Goal: Task Accomplishment & Management: Manage account settings

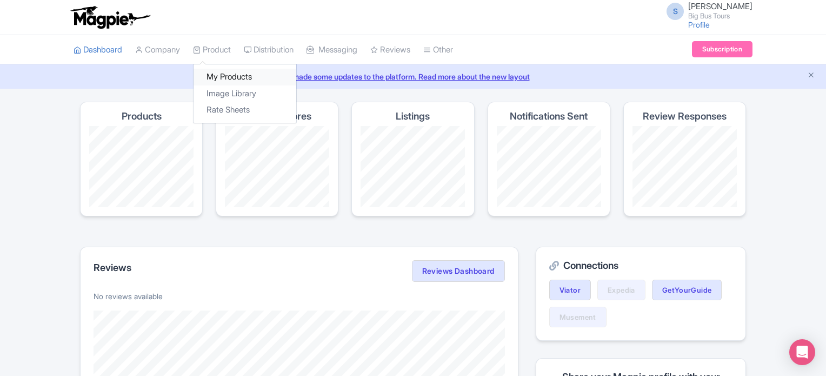
click at [222, 75] on link "My Products" at bounding box center [245, 77] width 103 height 17
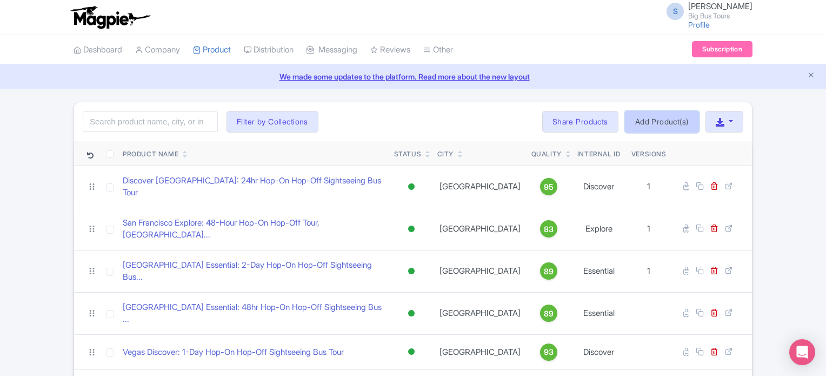
click at [671, 116] on link "Add Product(s)" at bounding box center [662, 122] width 74 height 22
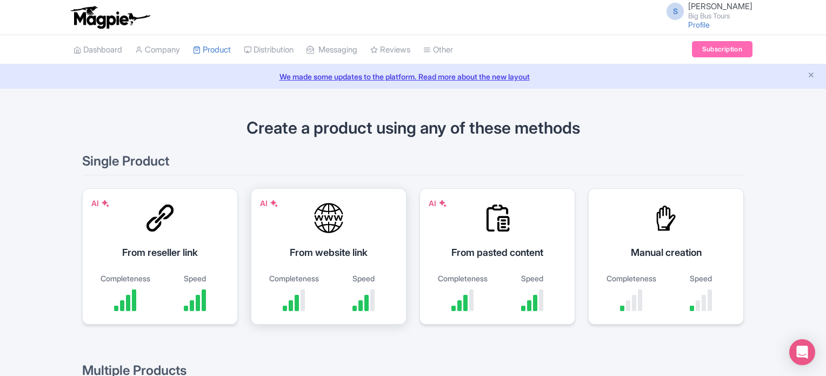
click at [329, 237] on div "AI From website link Completeness Speed" at bounding box center [329, 256] width 156 height 136
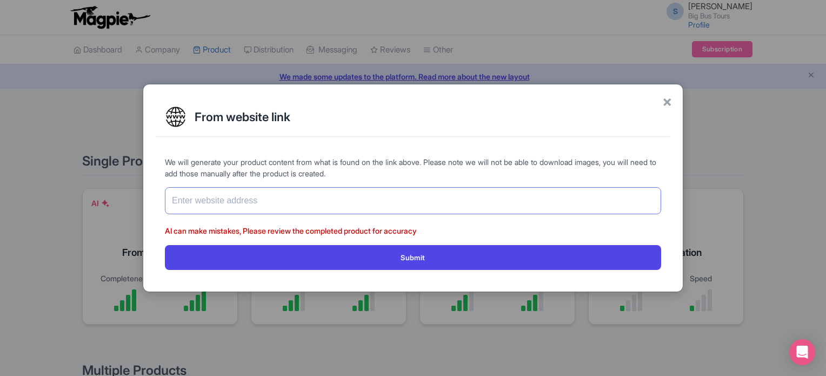
click at [337, 197] on input "text" at bounding box center [413, 200] width 496 height 27
paste input "https://www.getyourguide.com/rome-l33/naples-day-trip-with-high-speed-train-nap…"
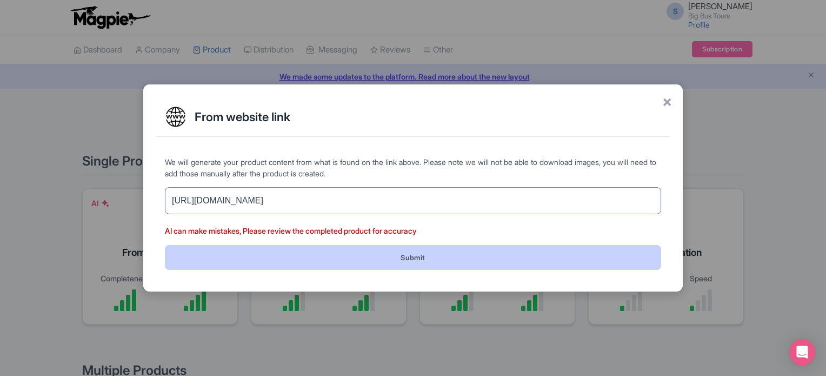
type input "https://www.getyourguide.com/rome-l33/naples-day-trip-with-high-speed-train-nap…"
click at [470, 253] on button "Submit" at bounding box center [413, 257] width 496 height 24
click at [417, 255] on button "Submit" at bounding box center [413, 257] width 496 height 24
click at [419, 256] on button "Submit" at bounding box center [413, 257] width 496 height 24
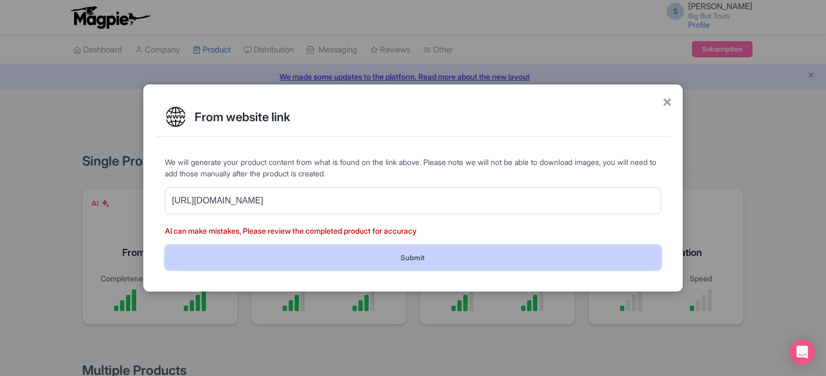
click at [419, 256] on button "Submit" at bounding box center [413, 257] width 496 height 24
click at [389, 248] on button "Submit" at bounding box center [413, 257] width 496 height 24
click at [395, 261] on button "Submit" at bounding box center [413, 257] width 496 height 24
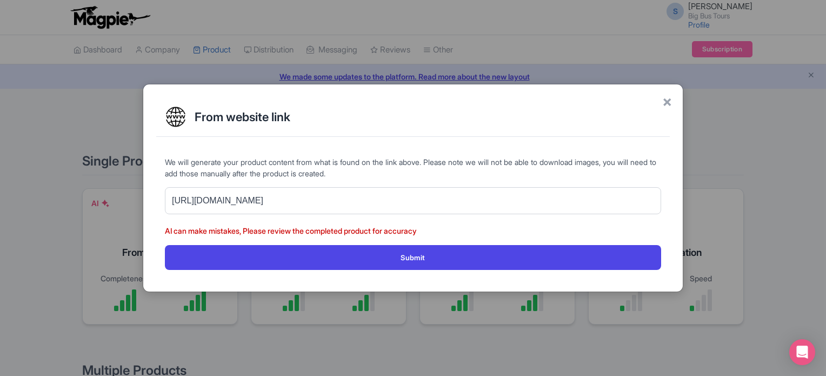
drag, startPoint x: 422, startPoint y: 216, endPoint x: 427, endPoint y: 210, distance: 8.0
click at [426, 211] on form "We will generate your product content from what is found on the link above. Ple…" at bounding box center [413, 212] width 496 height 113
click at [430, 204] on input "[URL][DOMAIN_NAME]" at bounding box center [413, 200] width 496 height 27
drag, startPoint x: 666, startPoint y: 198, endPoint x: 574, endPoint y: 198, distance: 92.5
click at [574, 198] on div "We will generate your product content from what is found on the link above. Ple…" at bounding box center [413, 213] width 514 height 130
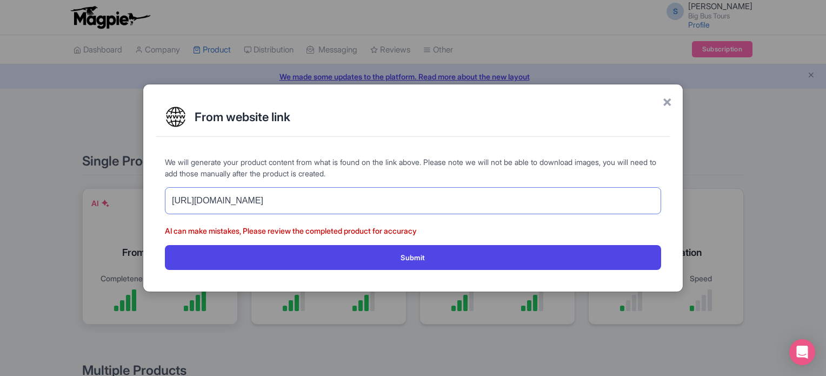
drag, startPoint x: 615, startPoint y: 198, endPoint x: 106, endPoint y: 198, distance: 508.9
click at [106, 198] on div "× From website link We will generate your product content from what is found on…" at bounding box center [413, 188] width 826 height 376
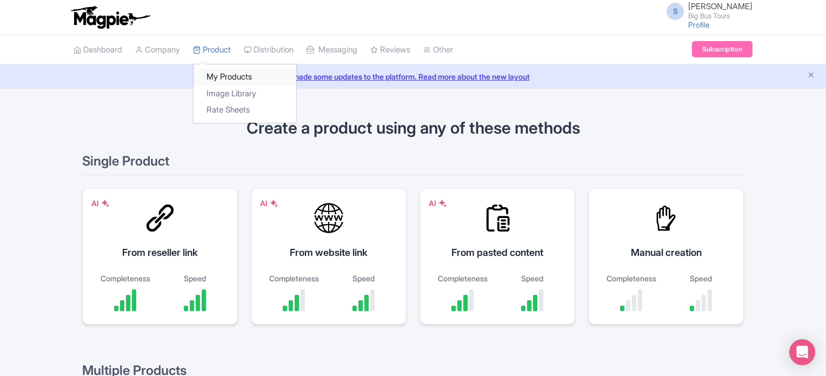
click at [224, 73] on link "My Products" at bounding box center [245, 77] width 103 height 17
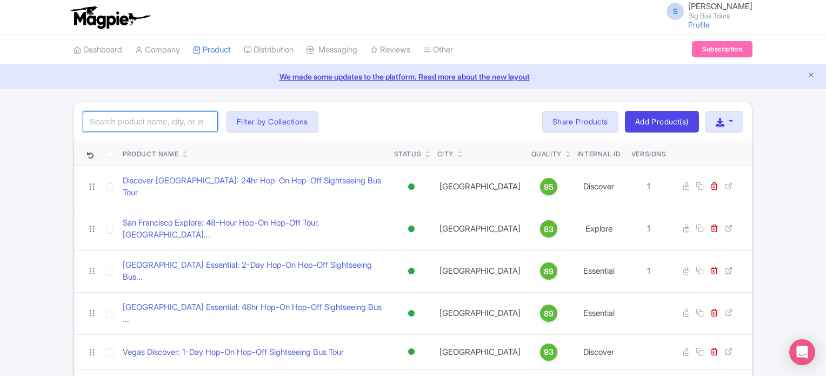
click at [164, 126] on input "search" at bounding box center [150, 121] width 135 height 21
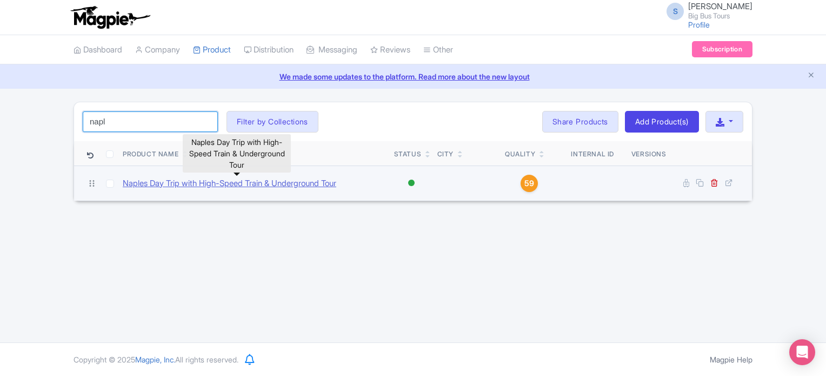
type input "napl"
click at [256, 184] on link "Naples Day Trip with High-Speed Train & Underground Tour" at bounding box center [230, 183] width 214 height 12
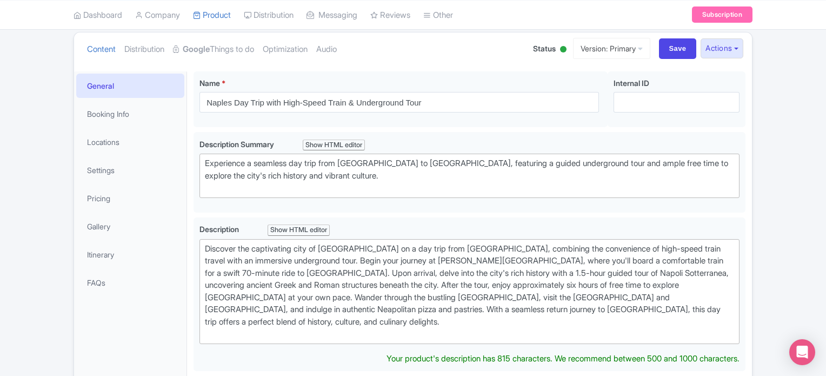
scroll to position [115, 0]
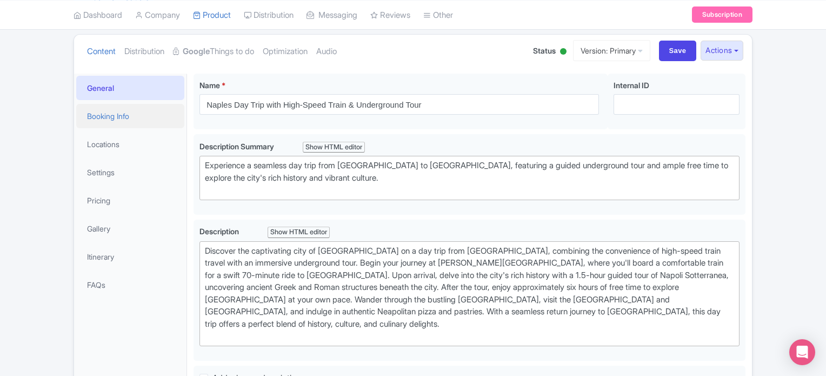
click at [112, 112] on link "Booking Info" at bounding box center [130, 116] width 108 height 24
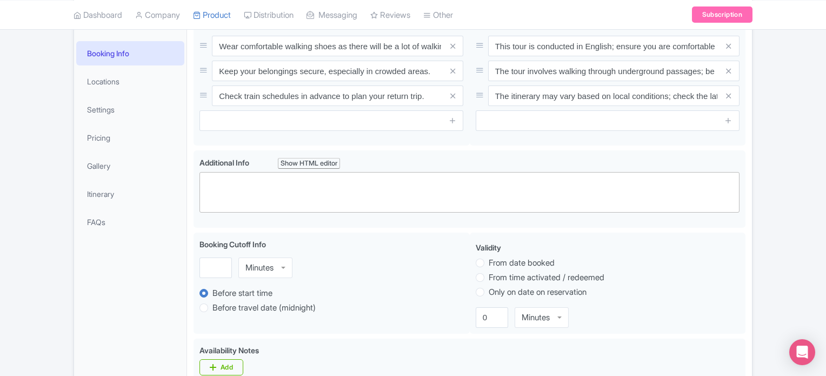
scroll to position [223, 0]
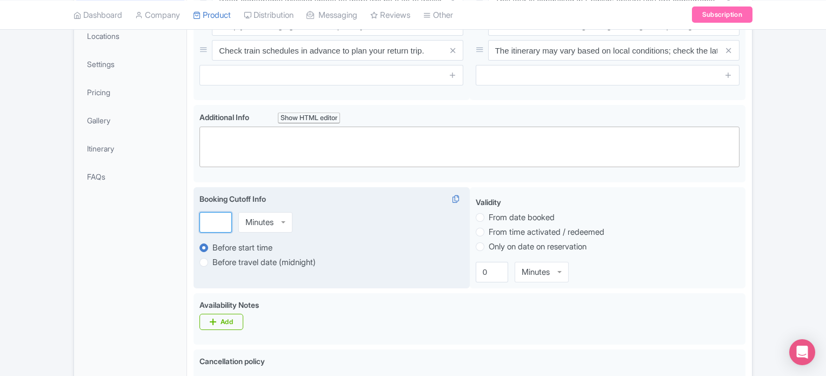
click at [208, 225] on input "number" at bounding box center [216, 222] width 32 height 21
type input "24"
click at [256, 217] on div "Minutes" at bounding box center [260, 222] width 28 height 10
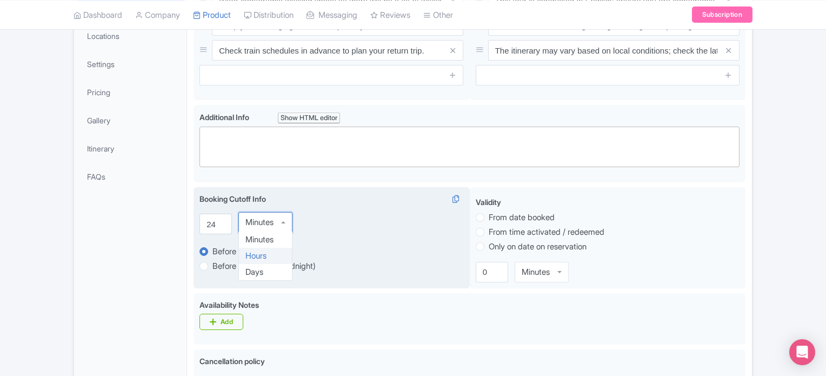
drag, startPoint x: 263, startPoint y: 254, endPoint x: 274, endPoint y: 250, distance: 11.5
click at [332, 221] on div "24 Hours Hours Minutes Hours Days" at bounding box center [332, 222] width 264 height 21
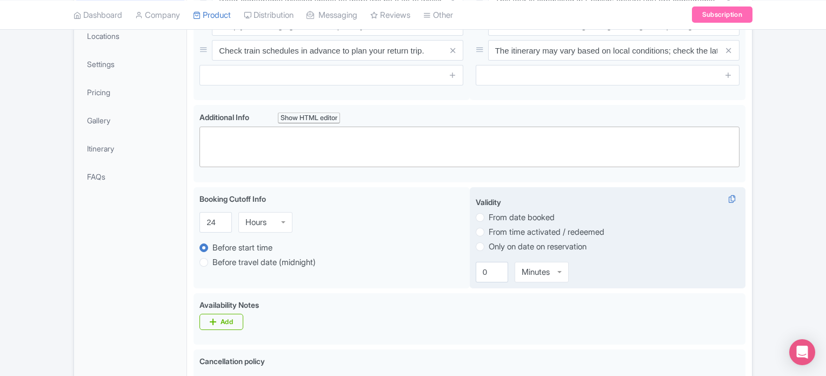
click at [531, 248] on label "Only on date on reservation" at bounding box center [538, 247] width 98 height 12
click at [500, 248] on input "Only on date on reservation" at bounding box center [494, 245] width 11 height 11
radio input "true"
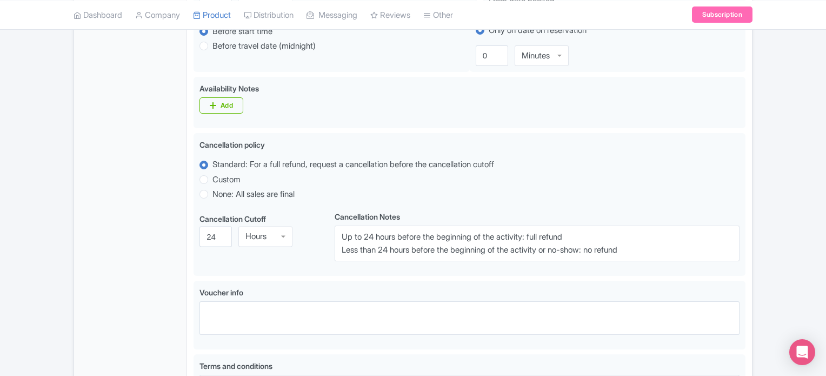
scroll to position [440, 0]
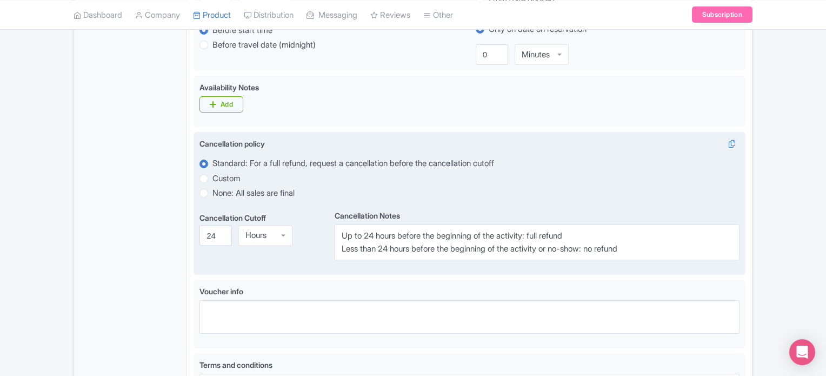
click at [231, 177] on label "Custom" at bounding box center [227, 179] width 28 height 12
click at [223, 177] on input "Custom" at bounding box center [218, 177] width 11 height 11
radio input "true"
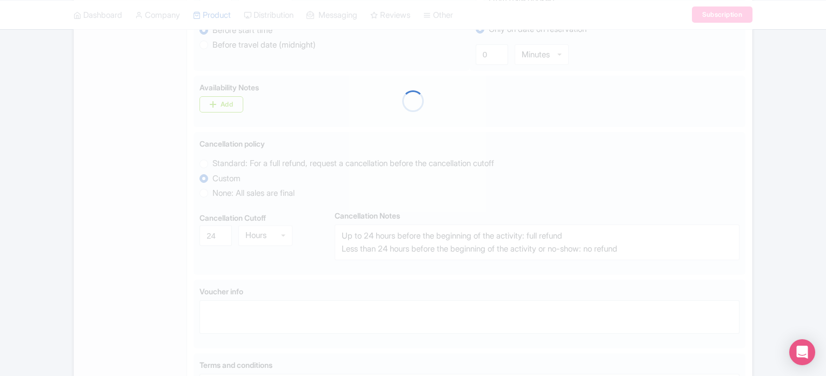
click at [202, 177] on div at bounding box center [413, 100] width 679 height 879
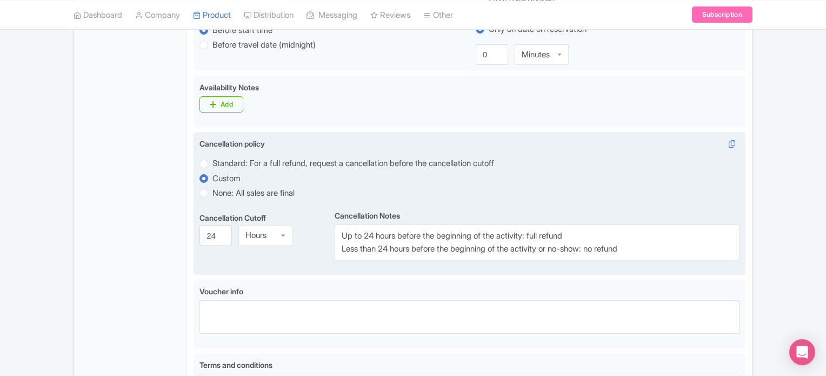
click at [274, 237] on div "Hours" at bounding box center [265, 235] width 54 height 21
click at [307, 219] on div "Cancellation Cutoff i 24 Hours Hours Minutes Hours Days" at bounding box center [267, 234] width 135 height 52
click at [267, 166] on label "Standard: For a full refund, request a cancellation before the cancellation cut…" at bounding box center [354, 163] width 282 height 12
click at [223, 166] on input "Standard: For a full refund, request a cancellation before the cancellation cut…" at bounding box center [218, 162] width 11 height 11
radio input "true"
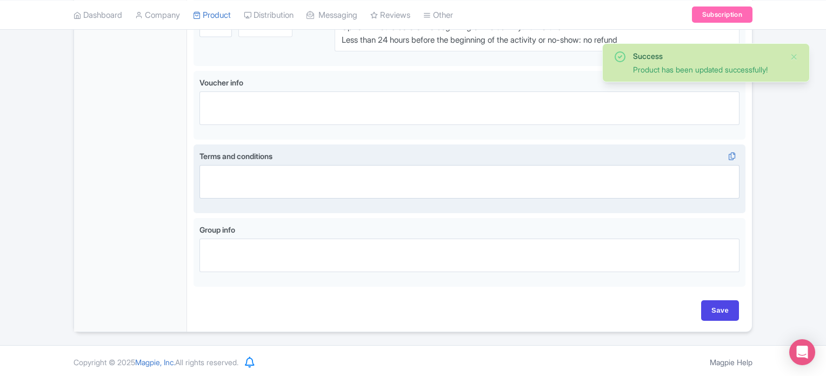
scroll to position [595, 0]
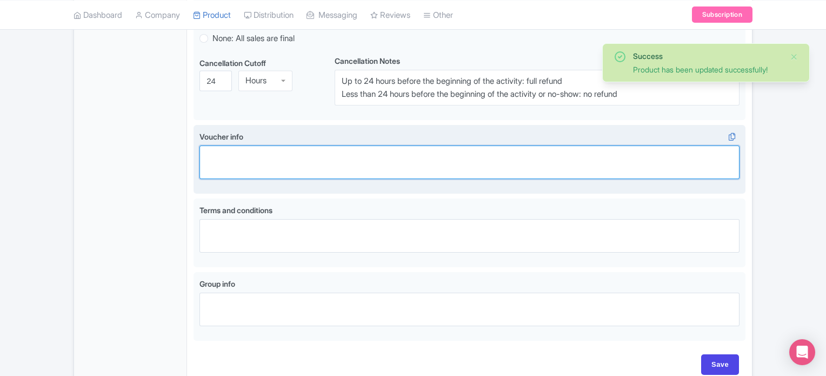
click at [552, 160] on textarea "Voucher info" at bounding box center [470, 162] width 540 height 34
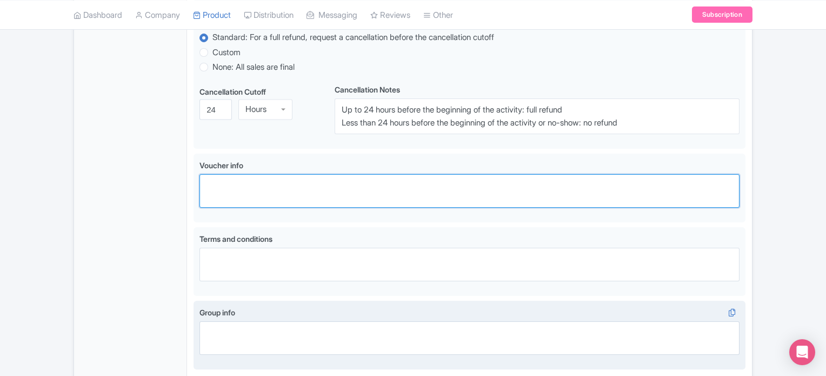
scroll to position [649, 0]
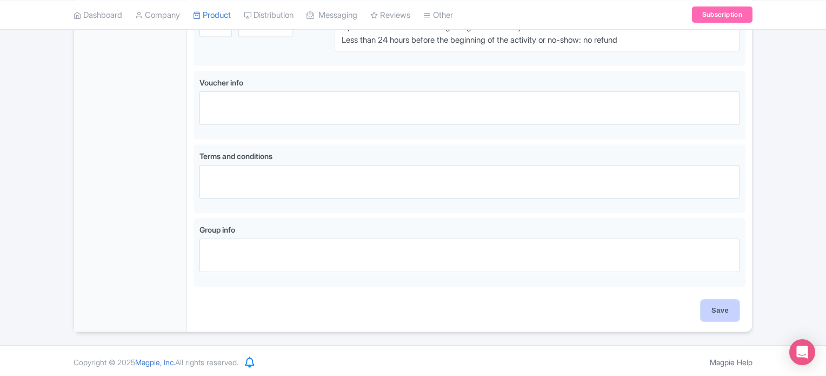
click at [724, 308] on input "Save" at bounding box center [720, 310] width 38 height 21
type input "Update Product"
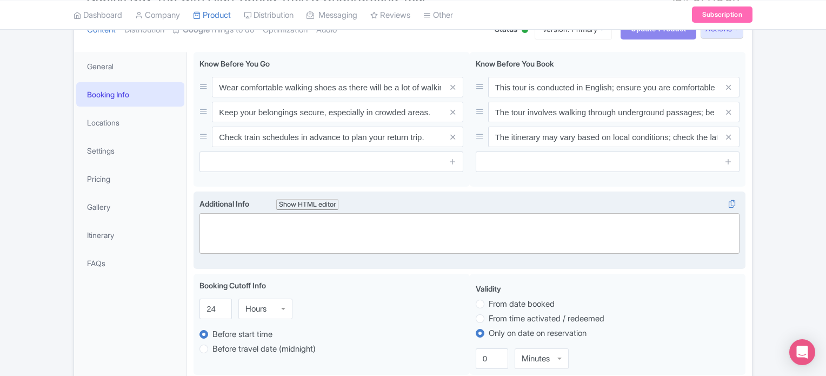
scroll to position [108, 0]
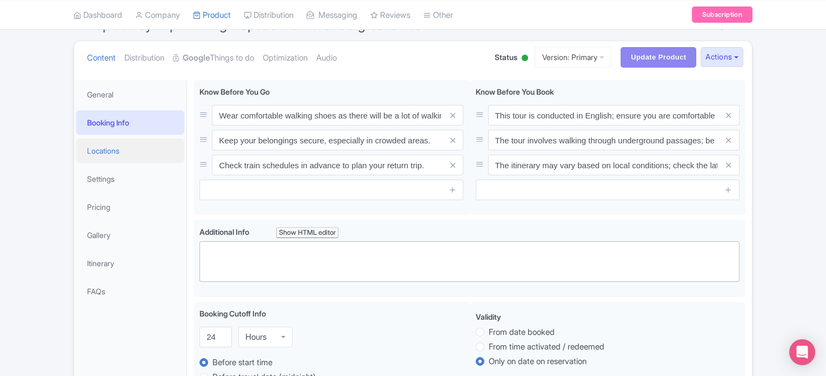
click at [114, 150] on link "Locations" at bounding box center [130, 150] width 108 height 24
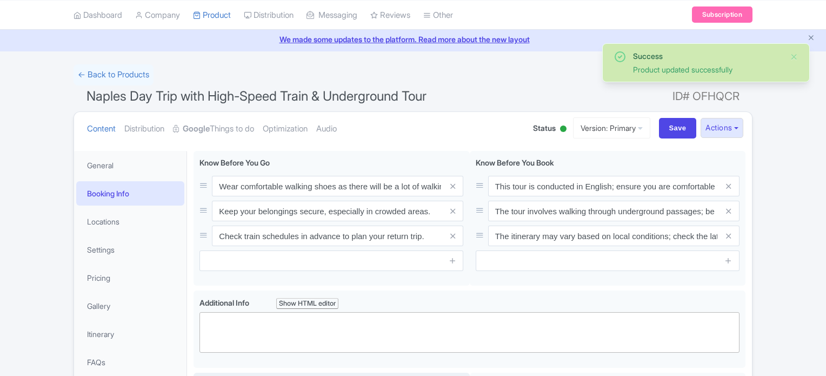
scroll to position [25, 0]
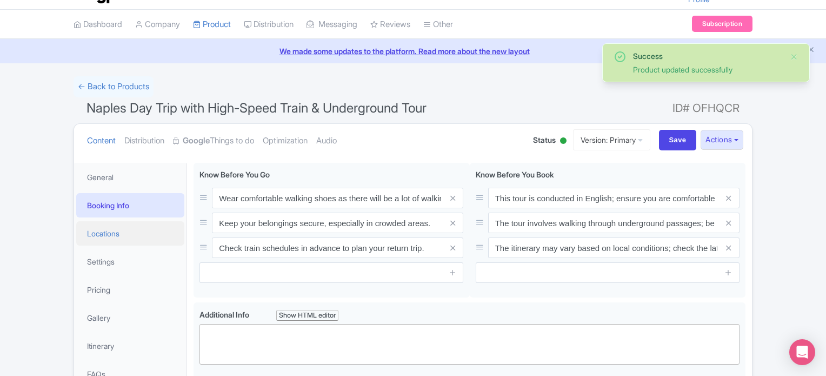
click at [108, 232] on link "Locations" at bounding box center [130, 233] width 108 height 24
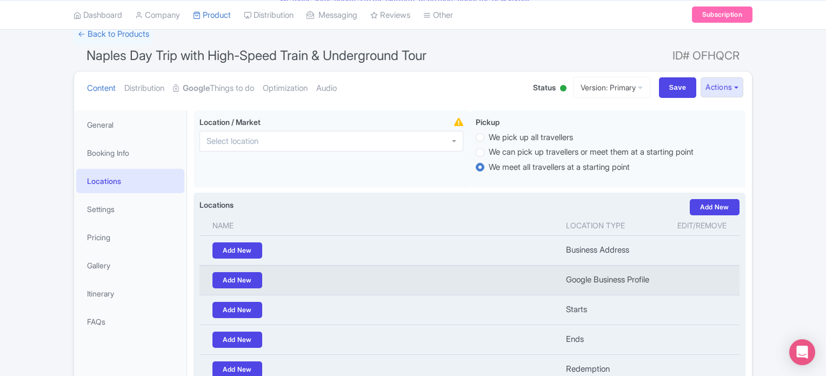
scroll to position [79, 0]
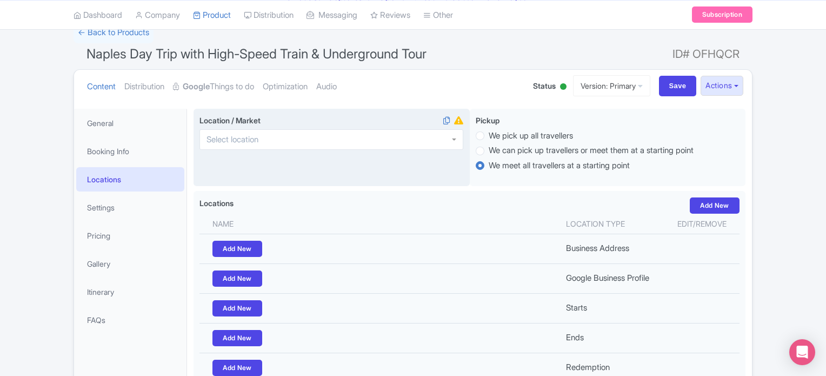
click at [359, 135] on div at bounding box center [332, 139] width 264 height 21
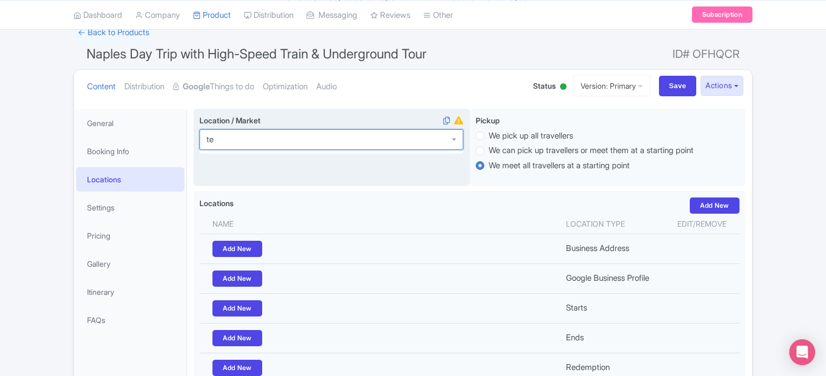
type input "t"
click at [208, 141] on input "Location / Market i" at bounding box center [263, 140] width 112 height 10
type input "Italo lounge - [GEOGRAPHIC_DATA]"
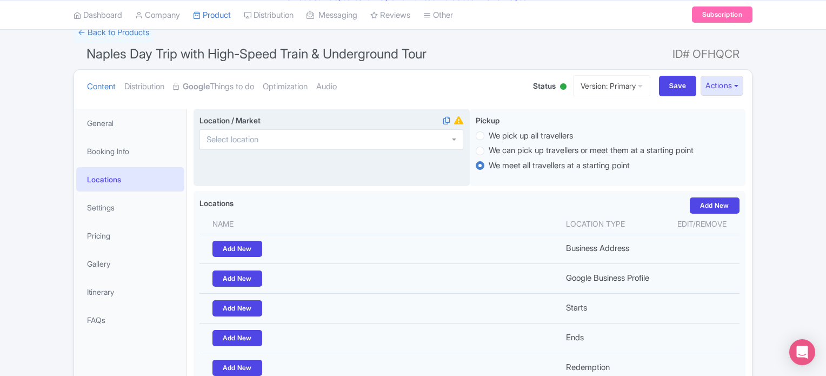
click at [419, 174] on div "Location / Market i" at bounding box center [332, 148] width 276 height 78
click at [397, 139] on div at bounding box center [332, 139] width 264 height 21
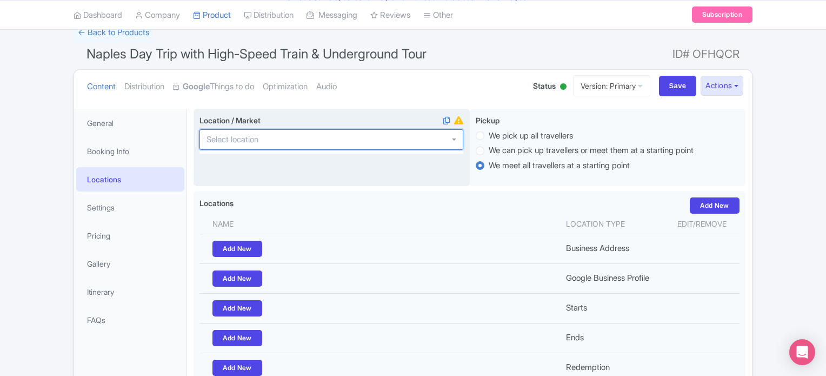
click at [440, 147] on div at bounding box center [332, 139] width 264 height 21
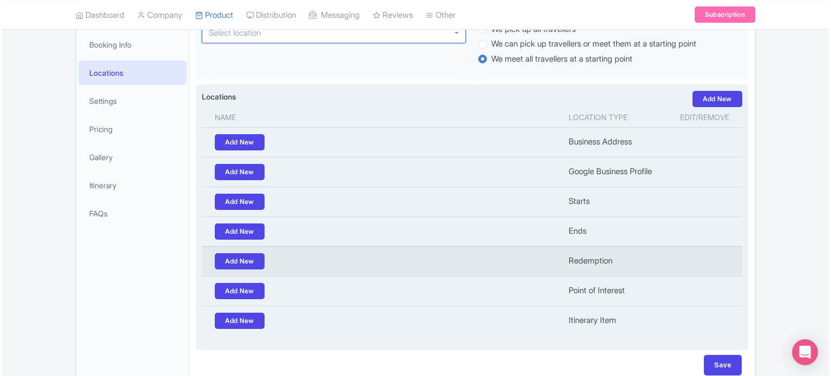
scroll to position [188, 0]
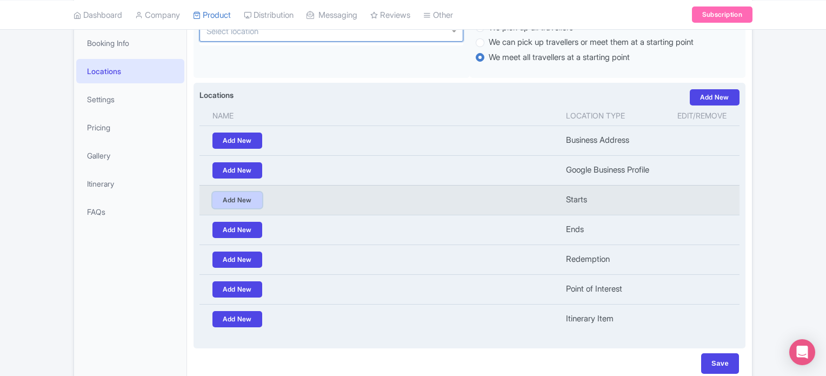
click at [229, 202] on link "Add New" at bounding box center [238, 200] width 50 height 16
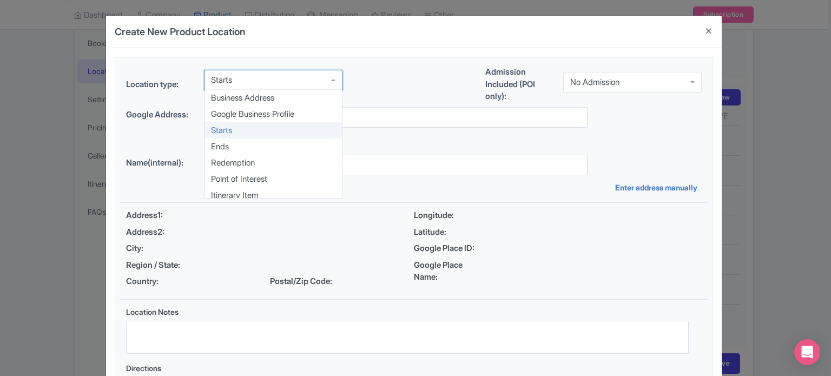
click at [267, 75] on div "Starts" at bounding box center [273, 80] width 138 height 21
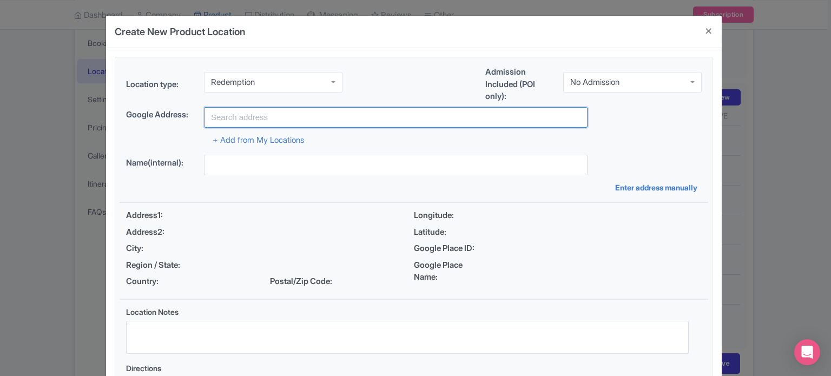
click at [257, 112] on input "text" at bounding box center [395, 117] width 383 height 21
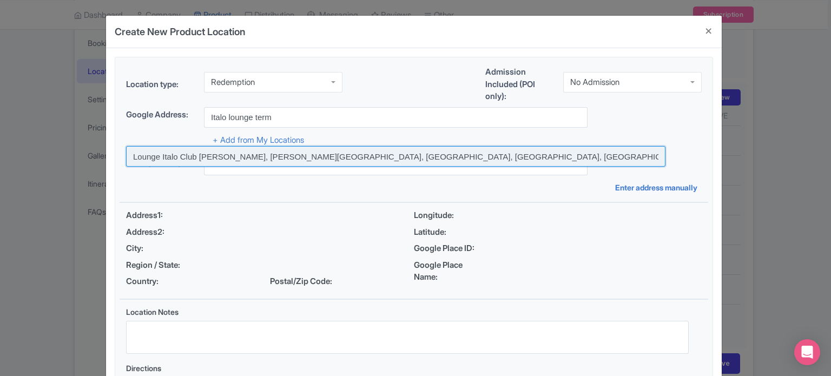
click at [353, 155] on input at bounding box center [395, 156] width 539 height 21
type input "Lounge Italo Club [PERSON_NAME], [PERSON_NAME][GEOGRAPHIC_DATA], [GEOGRAPHIC_DA…"
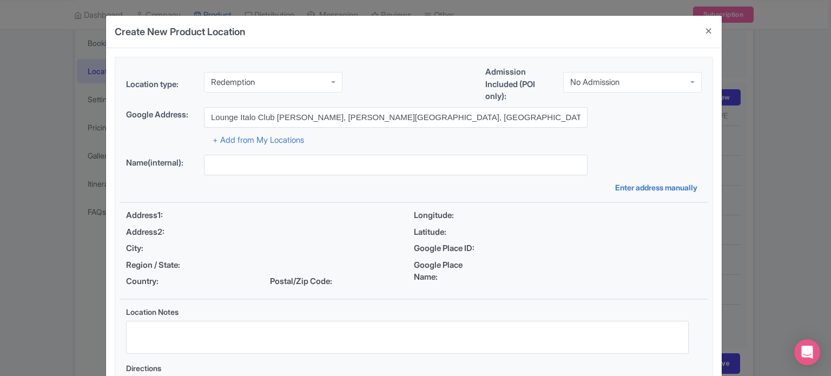
type input "Lounge Italo Club [PERSON_NAME], [PERSON_NAME][GEOGRAPHIC_DATA], [GEOGRAPHIC_DA…"
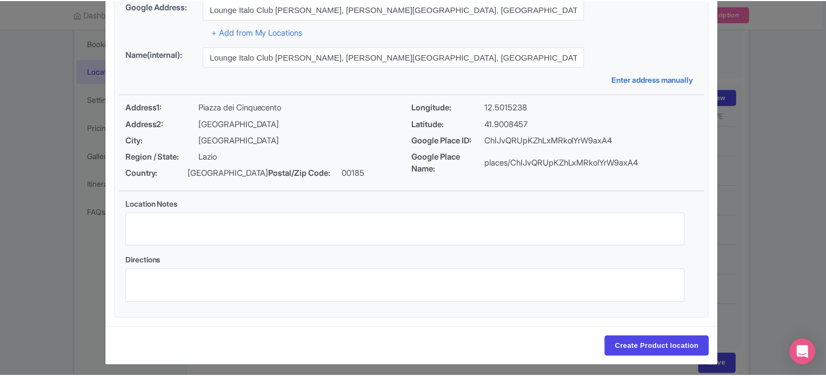
scroll to position [112, 0]
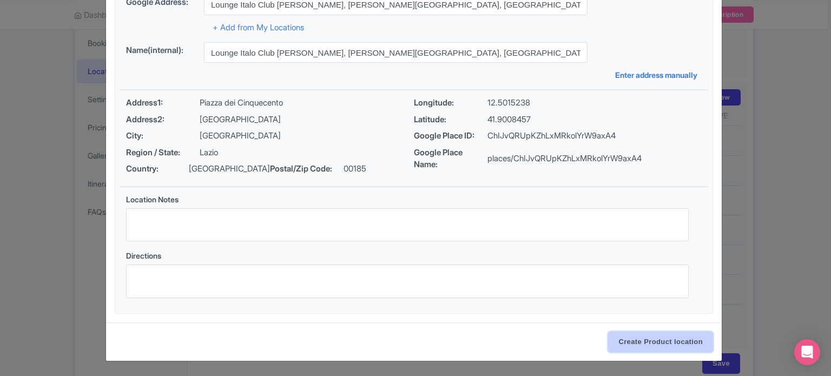
click at [651, 333] on input "Create Product location" at bounding box center [660, 342] width 105 height 21
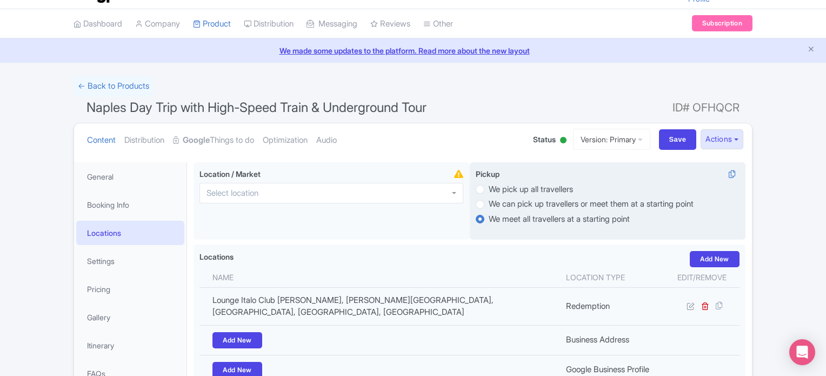
scroll to position [25, 0]
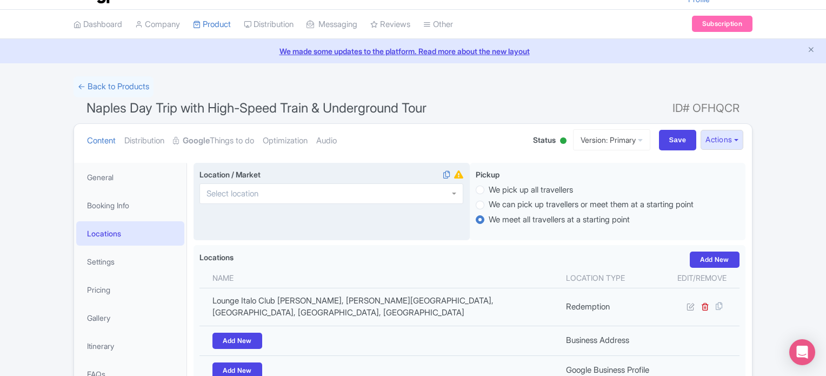
click at [388, 198] on div at bounding box center [332, 193] width 264 height 21
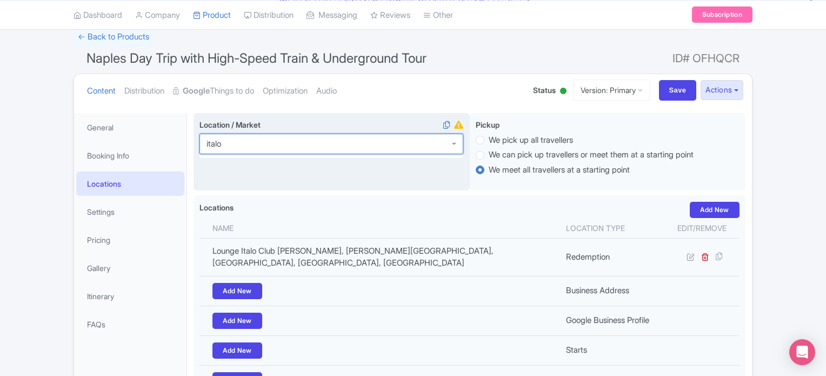
scroll to position [79, 0]
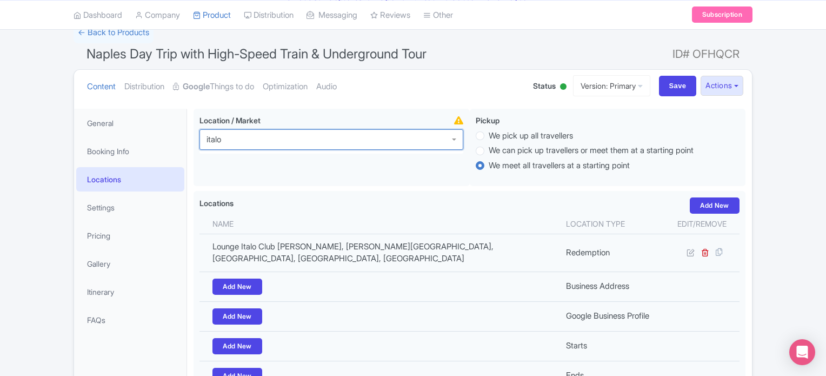
drag, startPoint x: 352, startPoint y: 142, endPoint x: 62, endPoint y: 142, distance: 289.9
click at [44, 141] on div "Success Product updated successfully ← Back to Products Naples Day Trip with Hi…" at bounding box center [413, 263] width 826 height 483
type input "i"
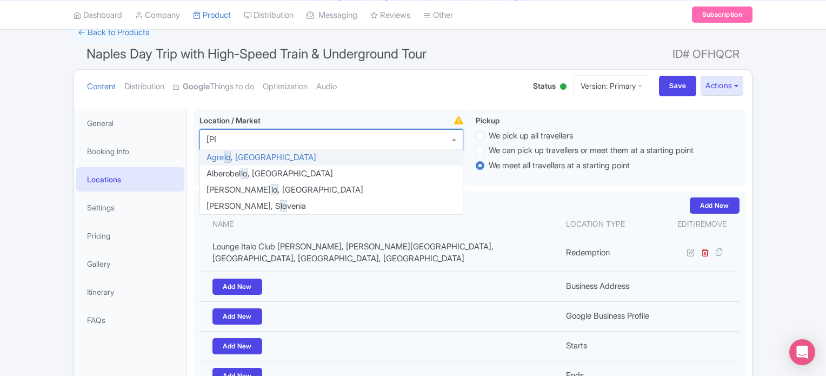
scroll to position [184, 0]
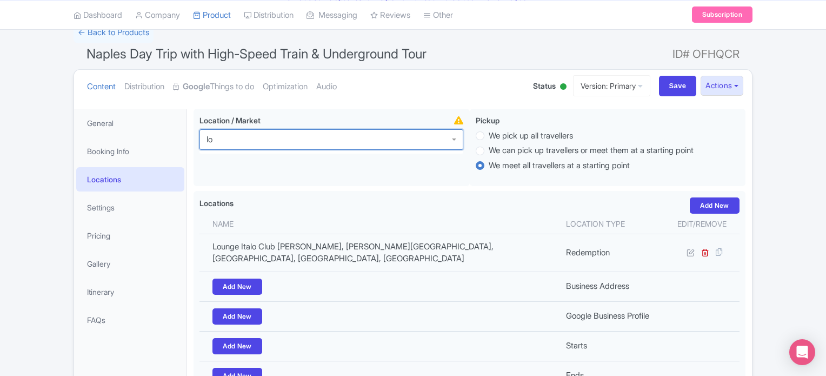
type input "l"
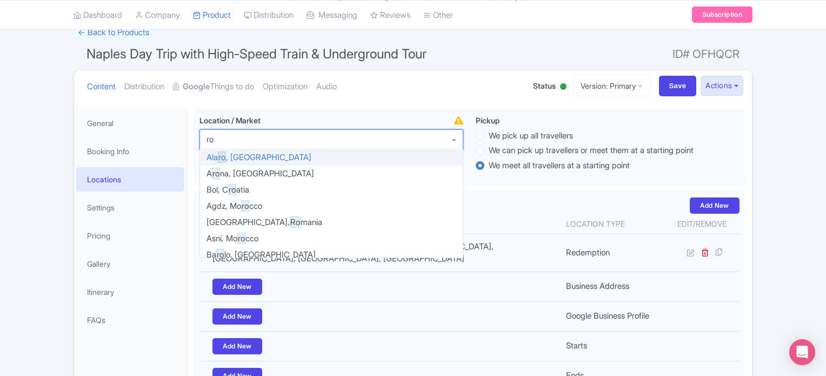
type input "rom"
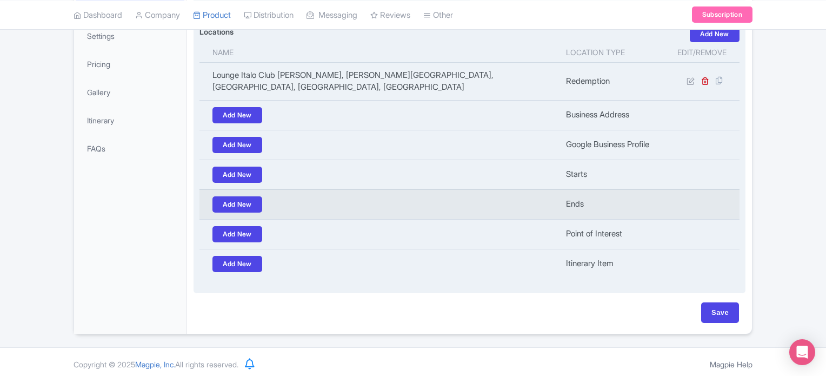
scroll to position [253, 0]
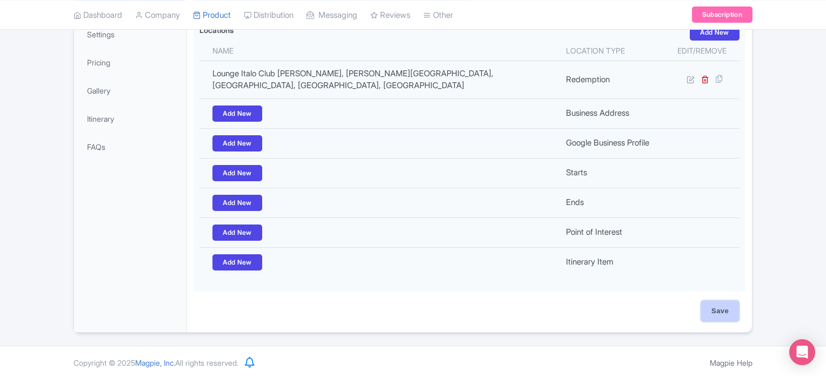
click at [721, 311] on input "Save" at bounding box center [720, 311] width 38 height 21
type input "Update Product"
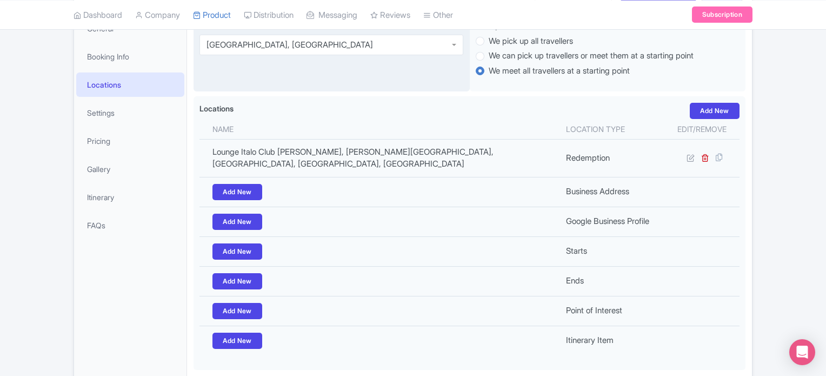
scroll to position [144, 0]
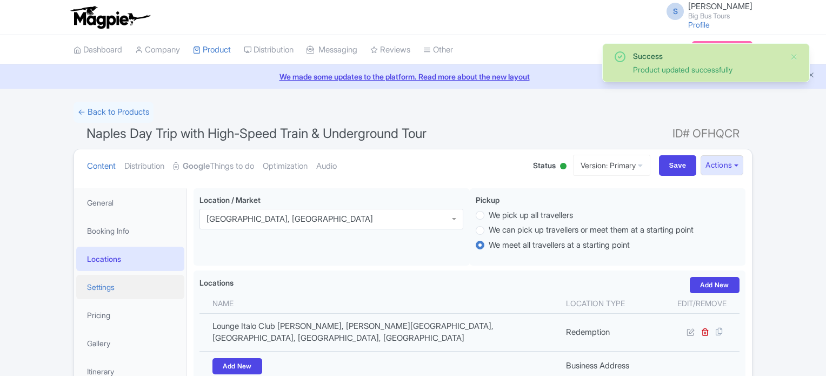
scroll to position [188, 0]
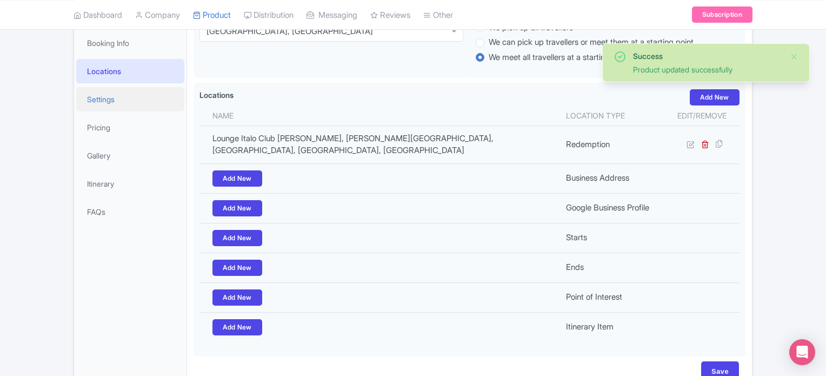
click at [102, 96] on link "Settings" at bounding box center [130, 99] width 108 height 24
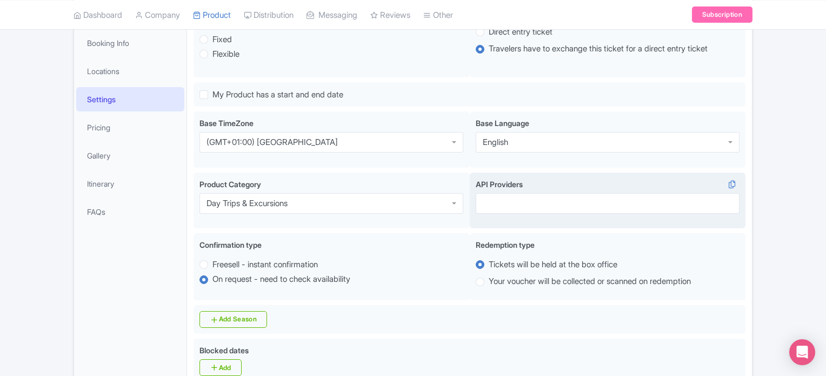
click at [531, 202] on div at bounding box center [608, 203] width 264 height 21
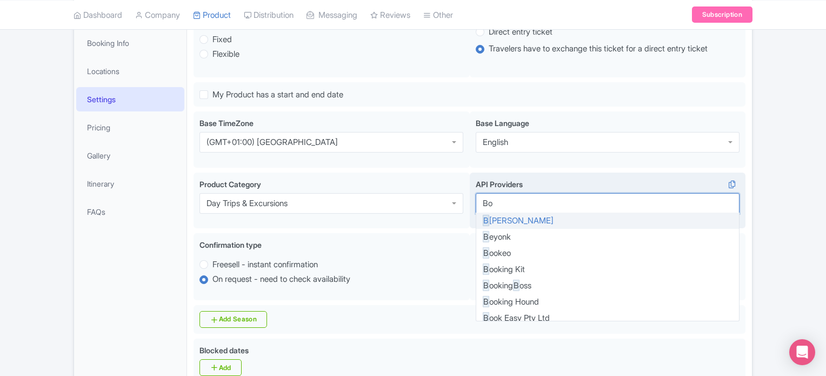
type input "Bok"
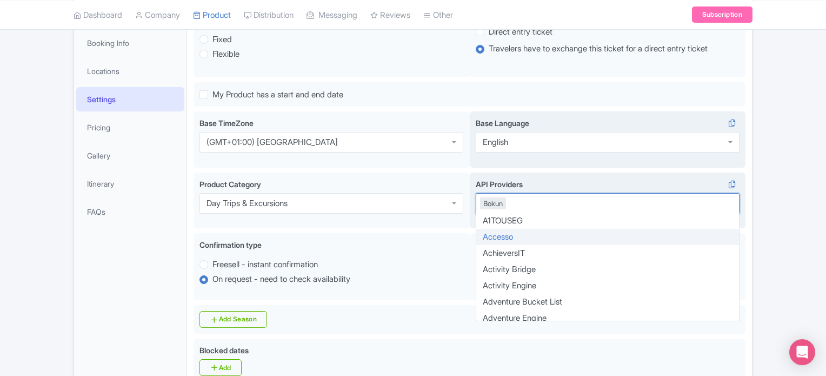
click at [551, 160] on div "en Base Language English English" at bounding box center [608, 139] width 276 height 56
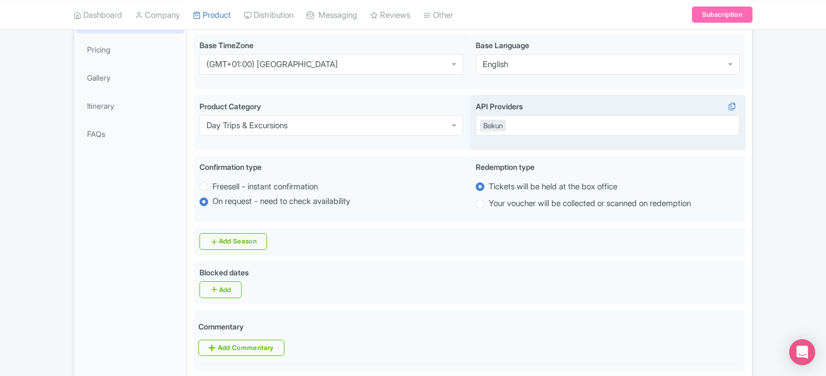
scroll to position [296, 0]
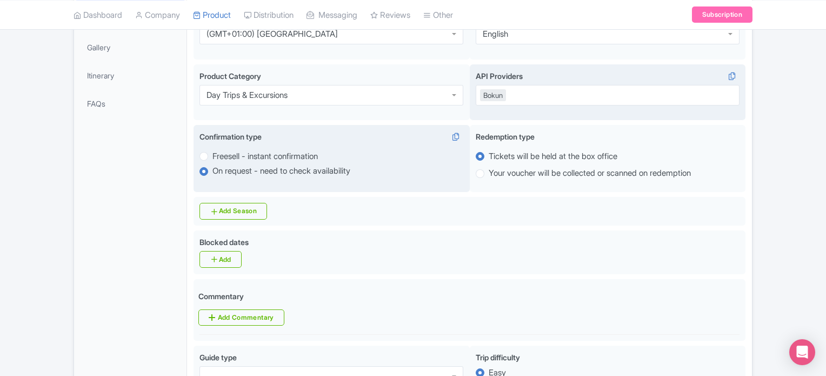
click at [290, 157] on label "Freesell - instant confirmation" at bounding box center [265, 156] width 105 height 12
click at [223, 157] on input "Freesell - instant confirmation" at bounding box center [218, 155] width 11 height 11
radio input "true"
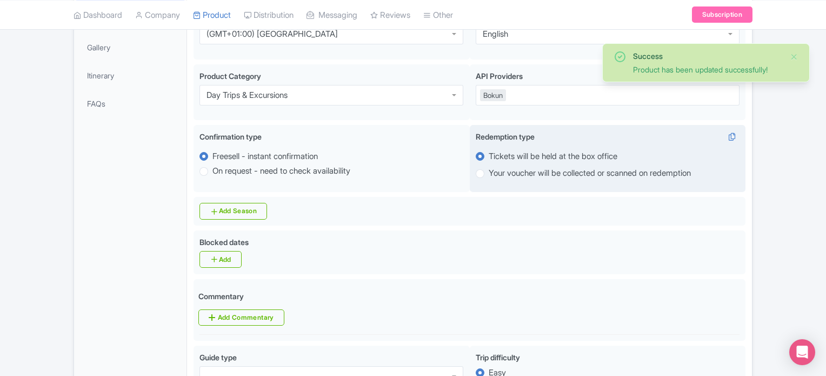
click at [585, 175] on label "Your voucher will be collected or scanned on redemption" at bounding box center [590, 173] width 202 height 12
click at [500, 175] on input "Your voucher will be collected or scanned on redemption" at bounding box center [494, 172] width 11 height 11
radio input "true"
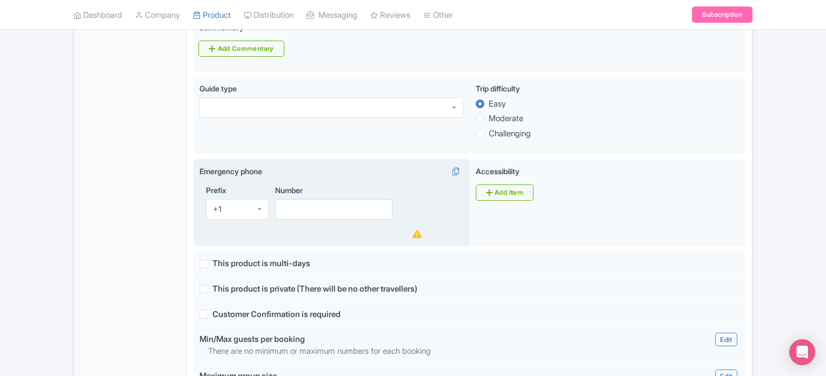
scroll to position [566, 0]
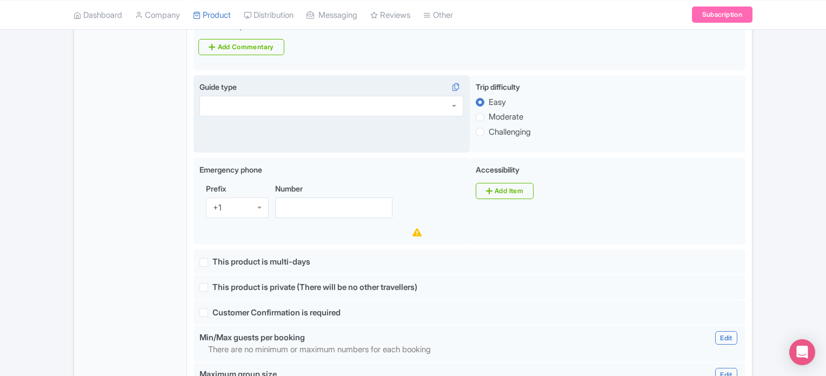
click at [347, 105] on div at bounding box center [332, 106] width 264 height 21
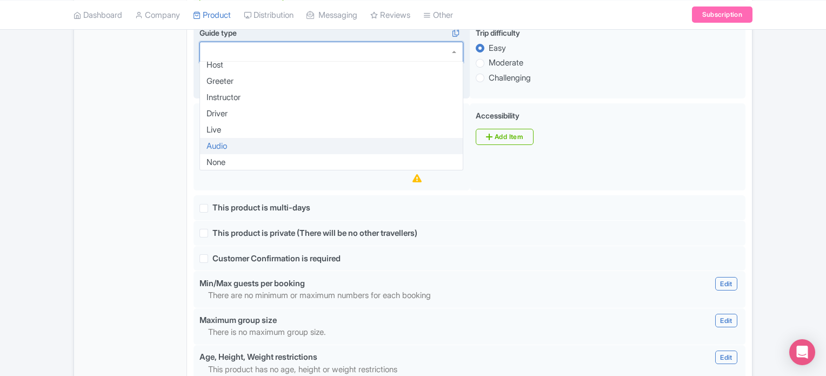
scroll to position [22, 0]
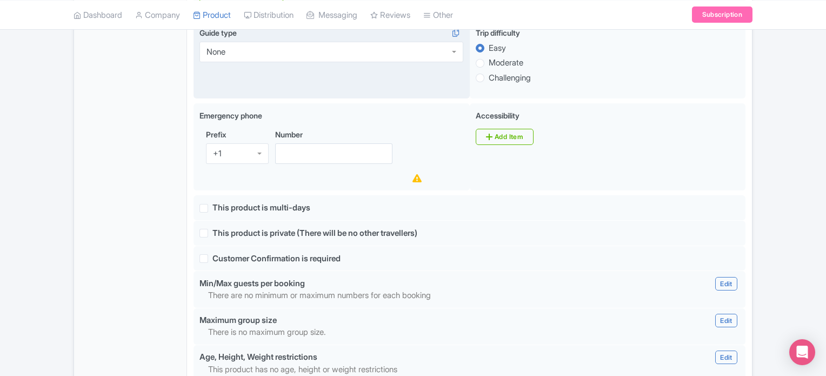
click at [152, 153] on div "General Booking Info Locations Settings Pricing Gallery Itinerary FAQs" at bounding box center [130, 155] width 113 height 1174
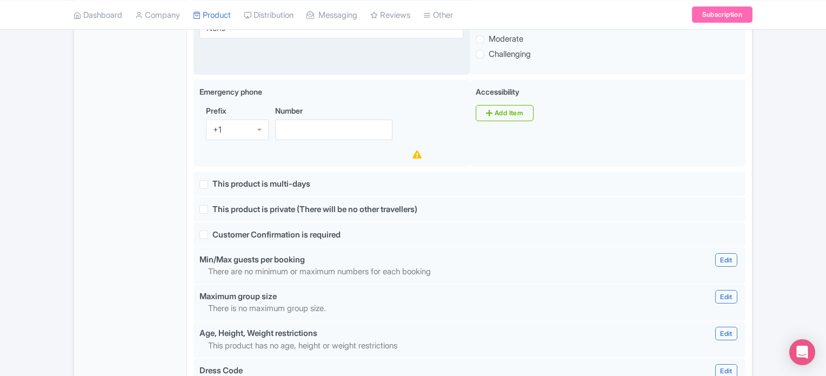
scroll to position [674, 0]
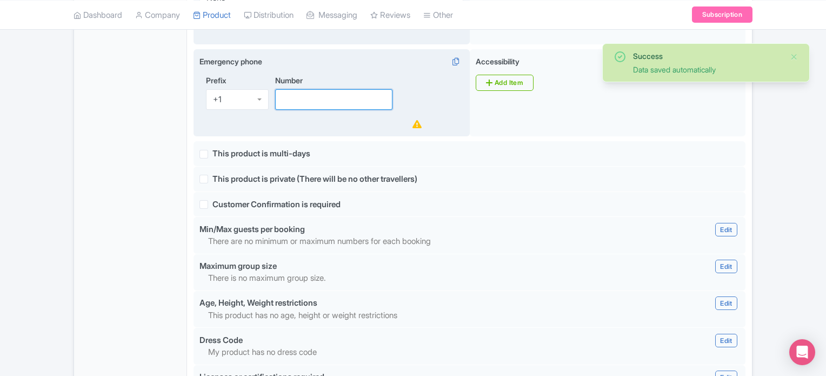
click at [330, 95] on input "Number" at bounding box center [333, 99] width 117 height 21
click at [246, 90] on div "+1" at bounding box center [237, 99] width 63 height 21
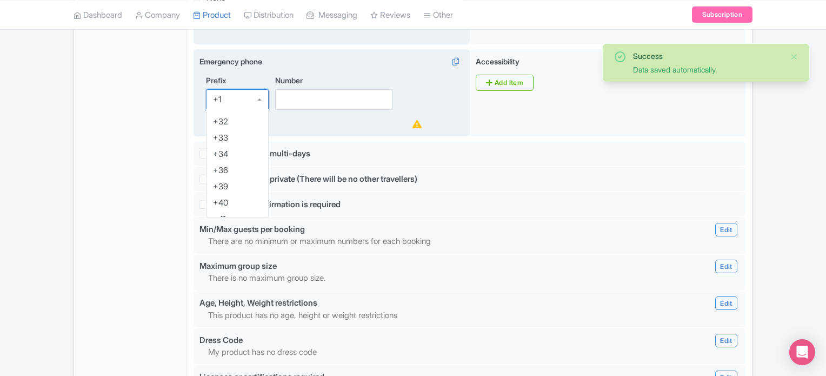
scroll to position [108, 0]
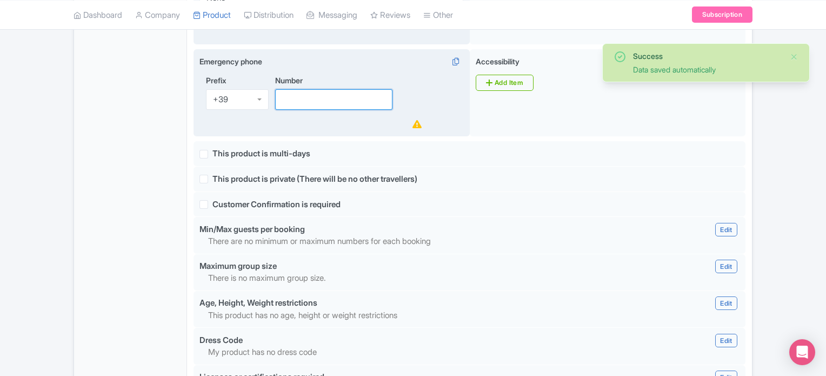
click at [307, 102] on input "Number" at bounding box center [333, 99] width 117 height 21
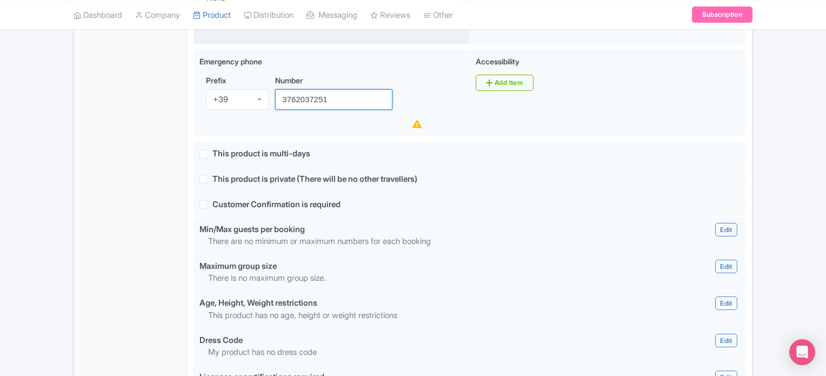
type input "3762037251"
click at [148, 140] on div "General Booking Info Locations Settings Pricing Gallery Itinerary FAQs" at bounding box center [130, 101] width 113 height 1174
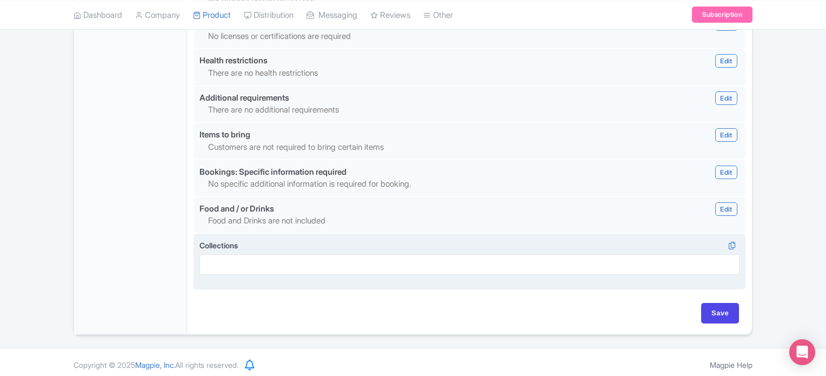
scroll to position [1029, 0]
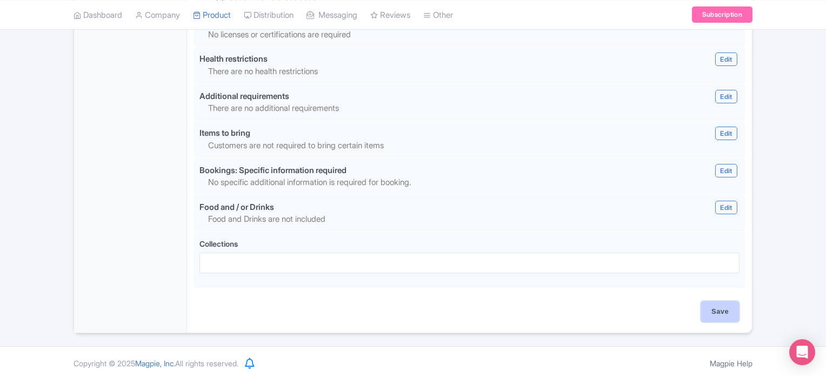
click at [719, 301] on input "Save" at bounding box center [720, 311] width 38 height 21
type input "Update Product"
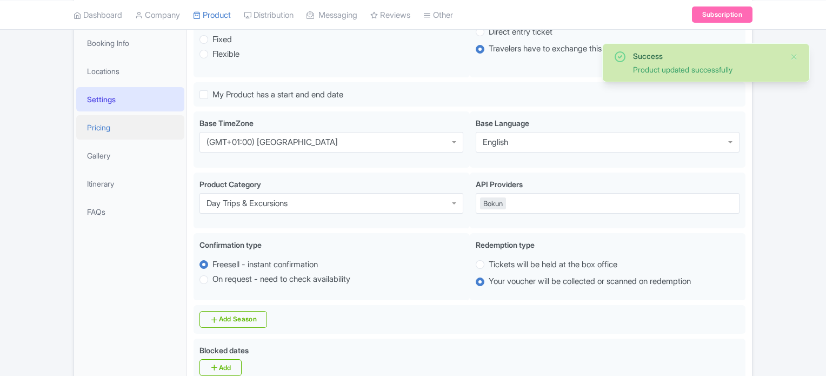
drag, startPoint x: 0, startPoint y: 0, endPoint x: 119, endPoint y: 125, distance: 172.9
click at [119, 125] on link "Pricing" at bounding box center [130, 127] width 108 height 24
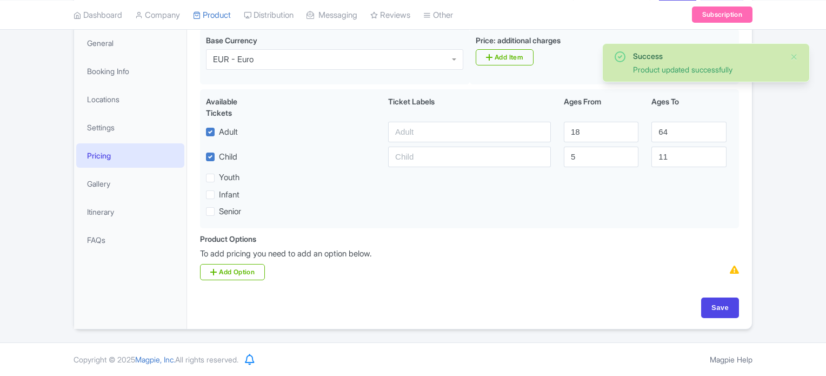
scroll to position [158, 0]
click at [118, 184] on link "Gallery" at bounding box center [130, 185] width 108 height 24
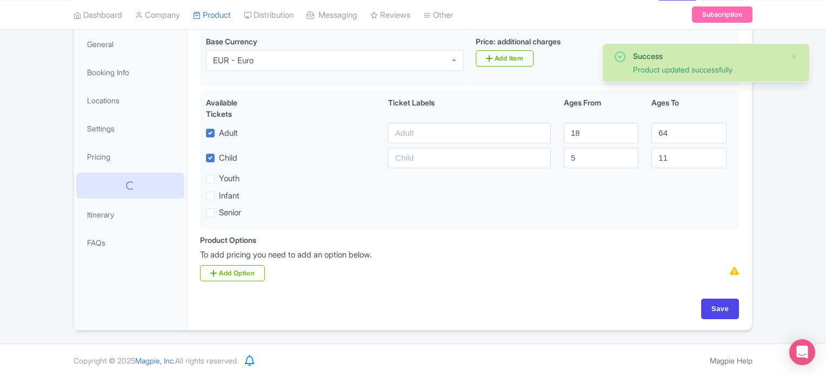
scroll to position [97, 0]
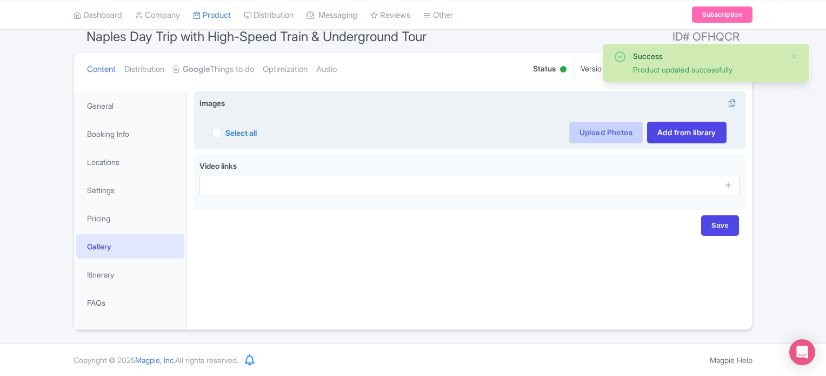
click at [585, 132] on link "Upload Photos" at bounding box center [606, 133] width 74 height 22
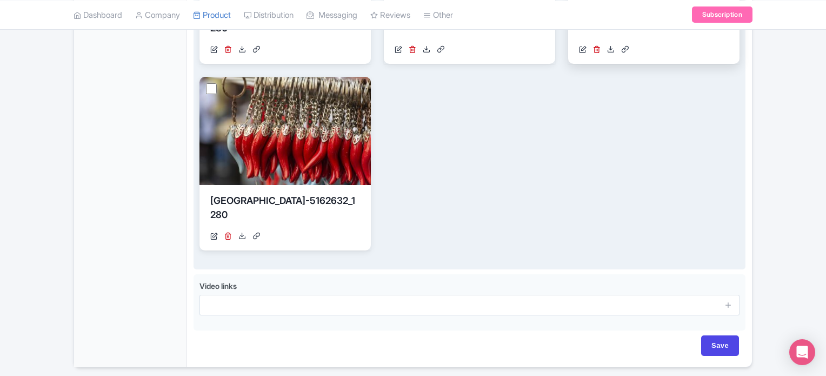
scroll to position [584, 0]
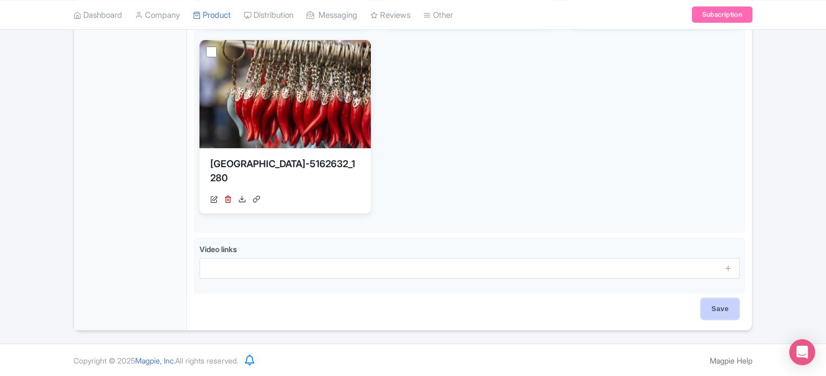
click at [727, 309] on input "Save" at bounding box center [720, 309] width 38 height 21
type input "Saving..."
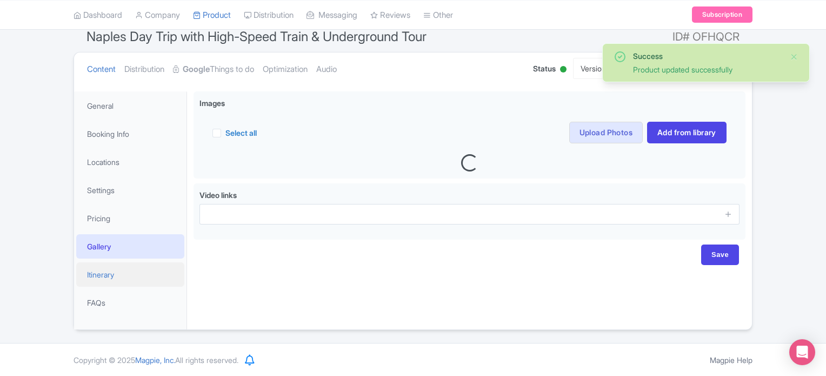
scroll to position [98, 0]
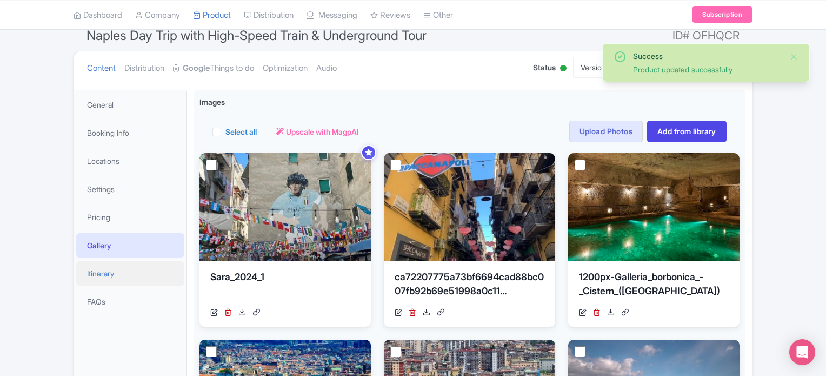
click at [119, 274] on link "Itinerary" at bounding box center [130, 273] width 108 height 24
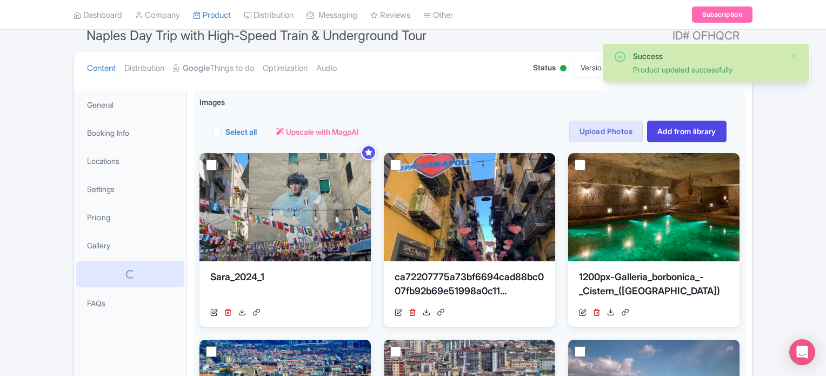
scroll to position [97, 0]
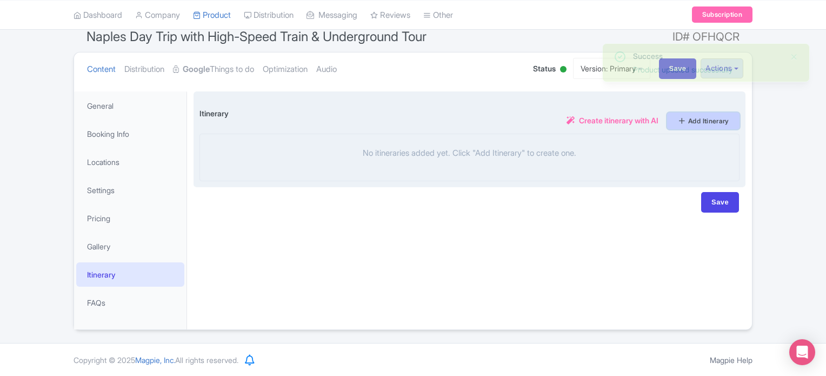
click at [700, 121] on link "Add Itinerary" at bounding box center [703, 120] width 72 height 17
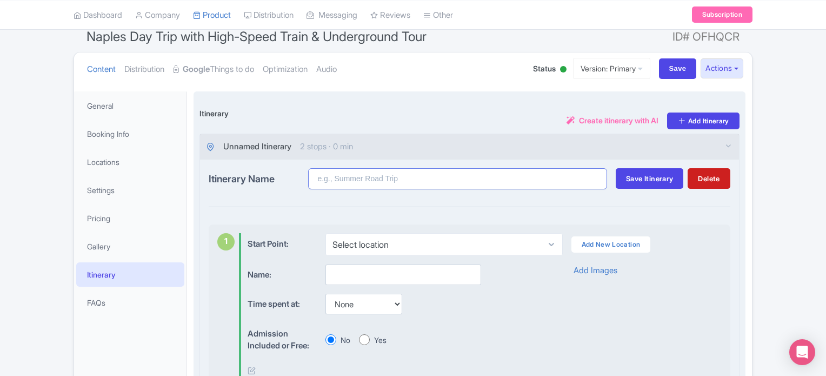
click at [387, 181] on input "Itinerary Name" at bounding box center [457, 178] width 299 height 21
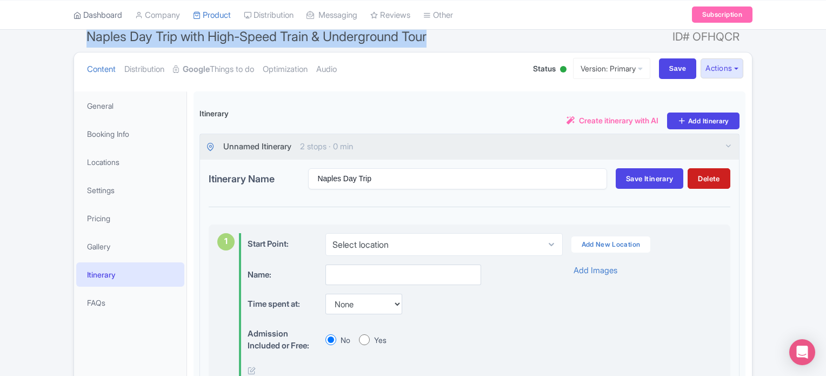
drag, startPoint x: 405, startPoint y: 38, endPoint x: 95, endPoint y: 23, distance: 310.2
click at [95, 23] on div "S Sara Broglio Big Bus Tours Profile Users Settings Sign out Dashboard Company …" at bounding box center [413, 311] width 826 height 816
copy div "We made some updates to the platform. Read more about the new layout Enterprise…"
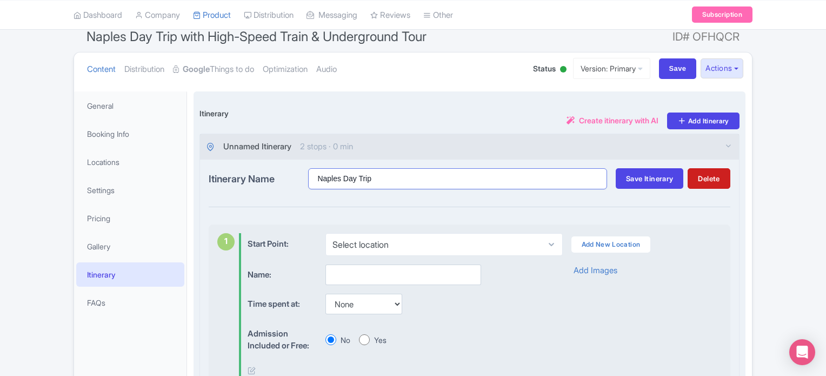
drag, startPoint x: 307, startPoint y: 181, endPoint x: 253, endPoint y: 181, distance: 54.6
click at [253, 181] on div "Itinerary Name Naples Day Trip" at bounding box center [408, 178] width 399 height 21
paste input "We made some updates to the platform. Read more about the new layout ← Back to …"
drag, startPoint x: 362, startPoint y: 179, endPoint x: 270, endPoint y: 176, distance: 92.0
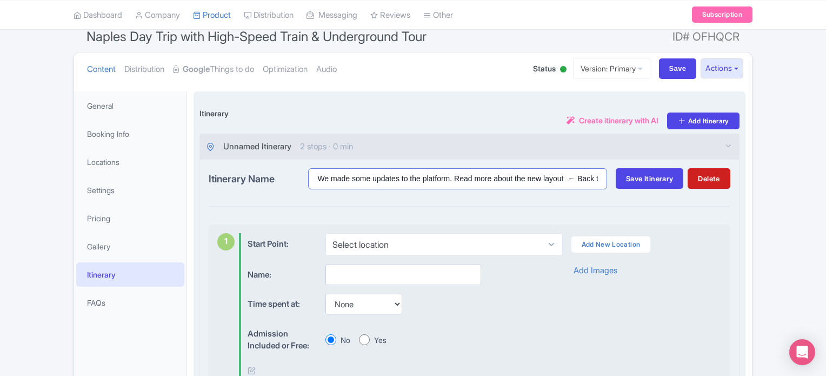
click at [270, 176] on div "Itinerary Name We made some updates to the platform. Read more about the new la…" at bounding box center [408, 178] width 399 height 21
click at [400, 172] on input "We made some updates to the platform. Read more about the new layout ← Back to …" at bounding box center [457, 178] width 299 height 21
drag, startPoint x: 507, startPoint y: 184, endPoint x: 301, endPoint y: 175, distance: 206.2
click at [299, 174] on div "Itinerary Name We made some updates to the platform. Read more about the new la…" at bounding box center [408, 178] width 399 height 21
drag, startPoint x: 448, startPoint y: 177, endPoint x: 264, endPoint y: 181, distance: 183.9
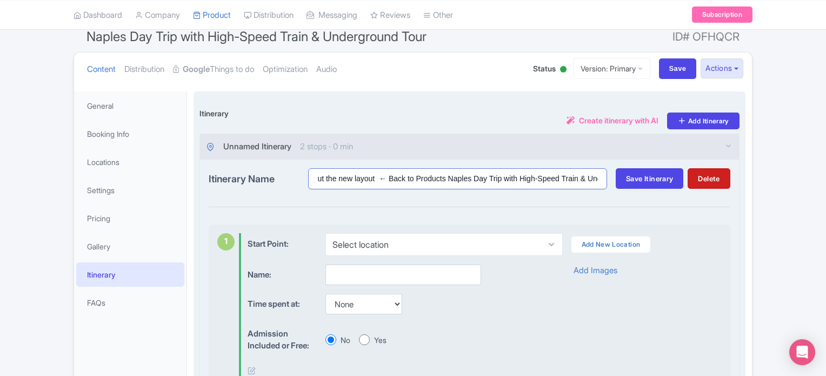
click at [265, 180] on div "Itinerary Name ut the new layout ← Back to Products Naples Day Trip with High-S…" at bounding box center [408, 178] width 399 height 21
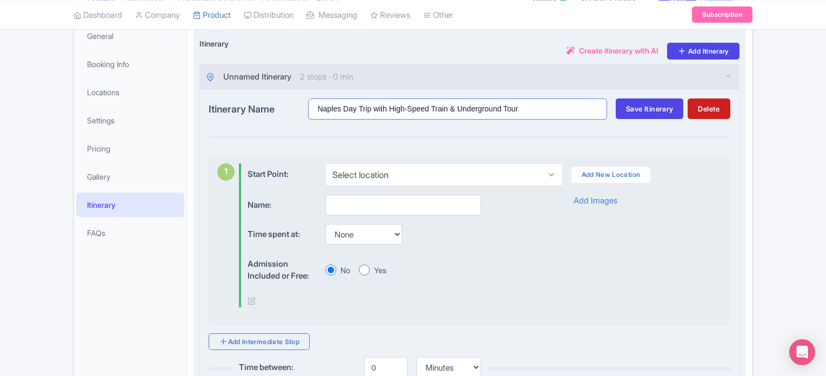
scroll to position [146, 0]
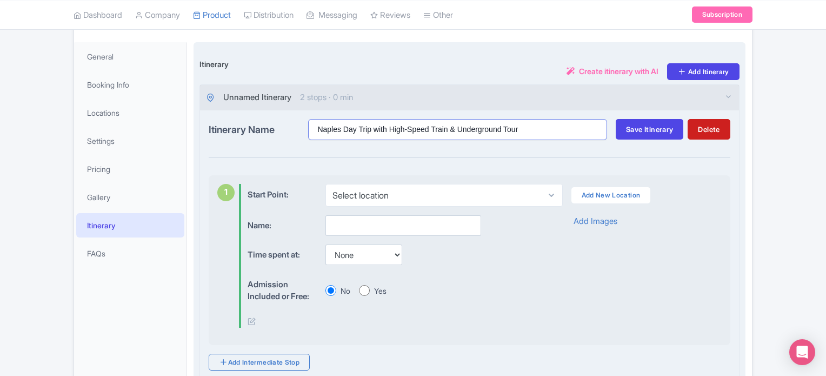
type input "Naples Day Trip with High-Speed Train & Underground Tour"
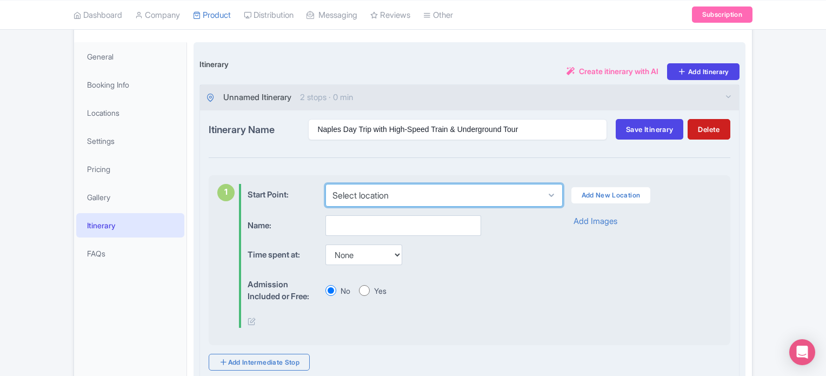
click at [459, 197] on select "Select location" at bounding box center [444, 195] width 237 height 23
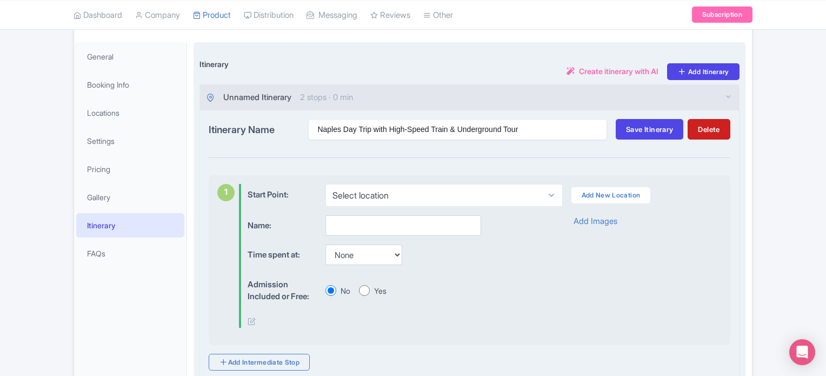
click at [563, 258] on div "Name: Time spent at: None 15 mins 30 mins 45 mins 1 hour 1 hour 15 mins 1 hour …" at bounding box center [485, 271] width 474 height 113
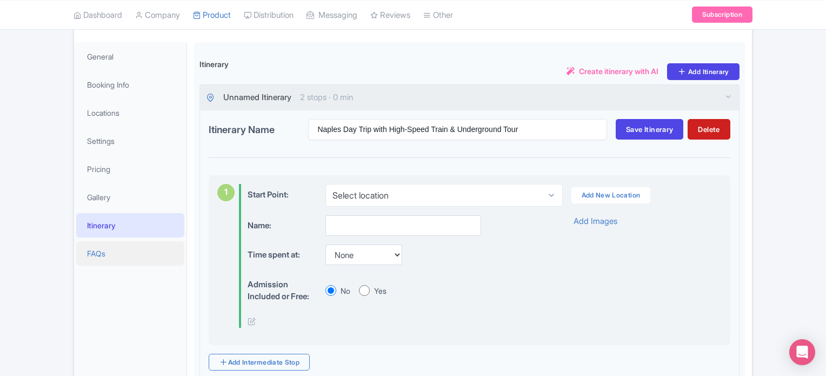
click at [104, 253] on link "FAQs" at bounding box center [130, 253] width 108 height 24
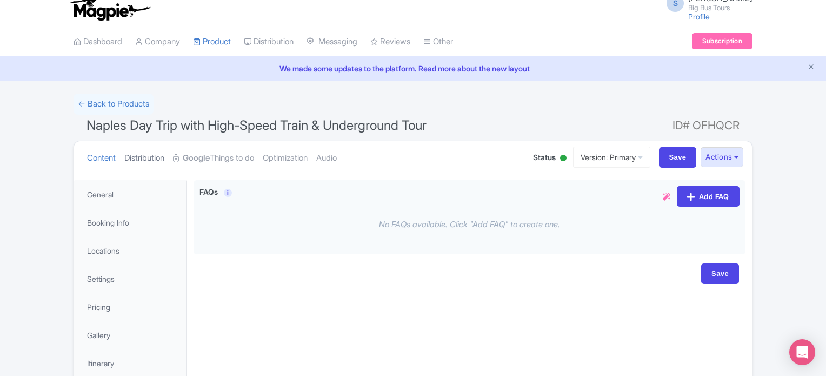
scroll to position [0, 0]
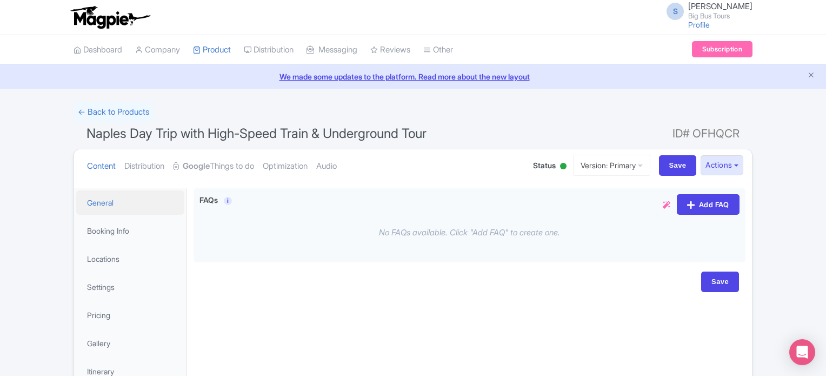
click at [132, 201] on link "General" at bounding box center [130, 202] width 108 height 24
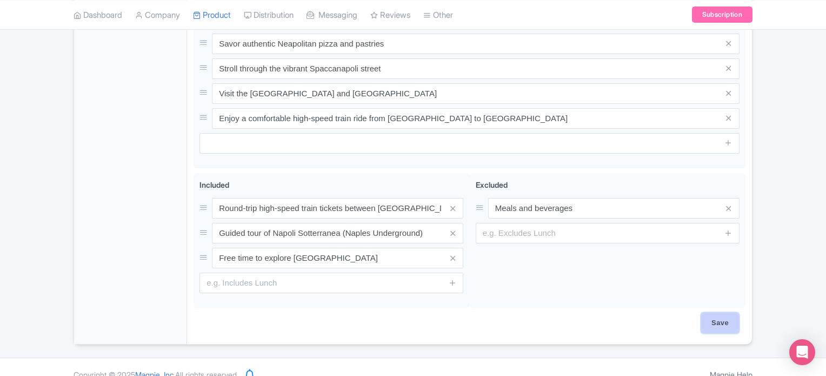
scroll to position [526, 0]
click at [720, 313] on input "Save" at bounding box center [720, 323] width 38 height 21
type input "Saving..."
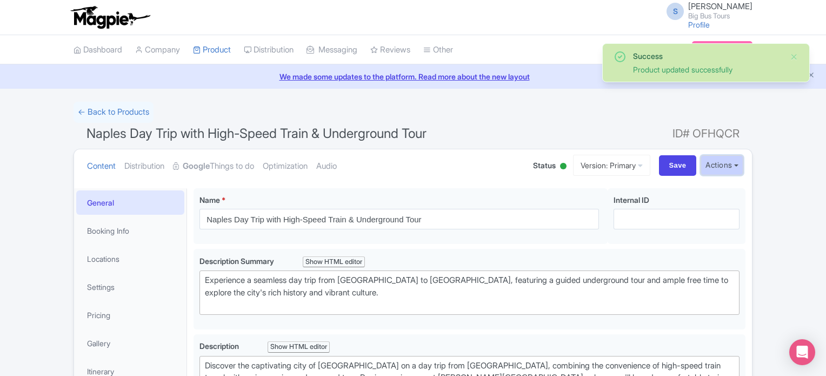
click at [735, 164] on button "Actions" at bounding box center [722, 165] width 43 height 20
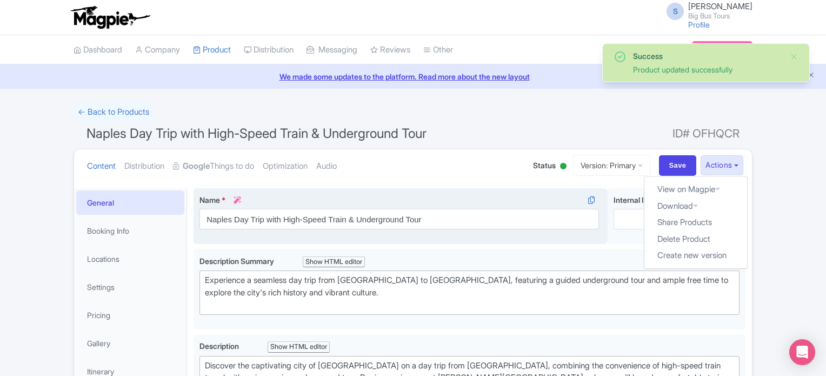
click at [0, 0] on link "Industry Partner View" at bounding box center [0, 0] width 0 height 0
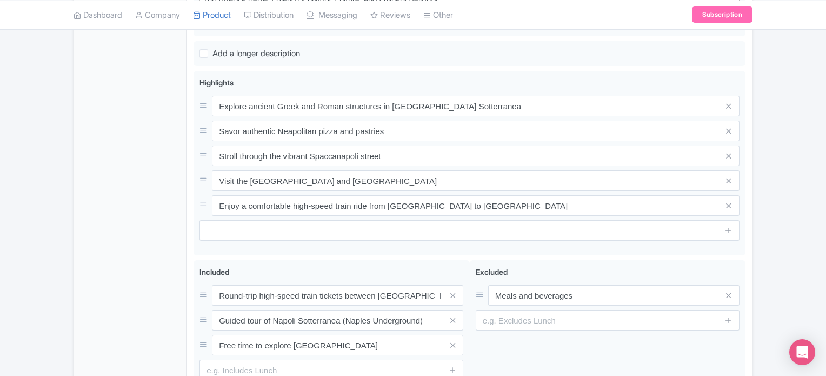
scroll to position [487, 0]
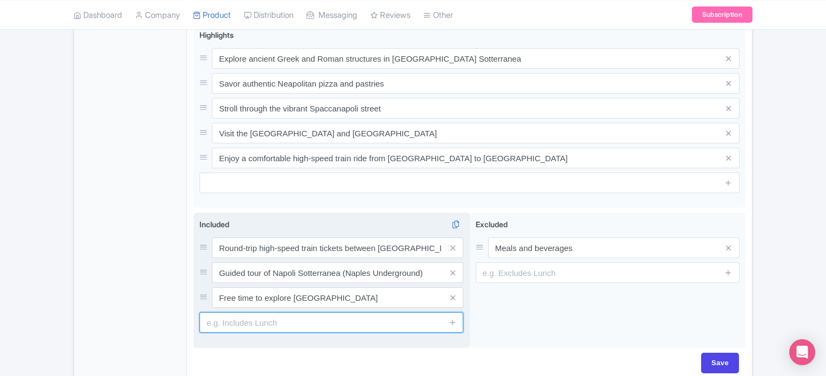
click at [303, 312] on input "text" at bounding box center [332, 322] width 264 height 21
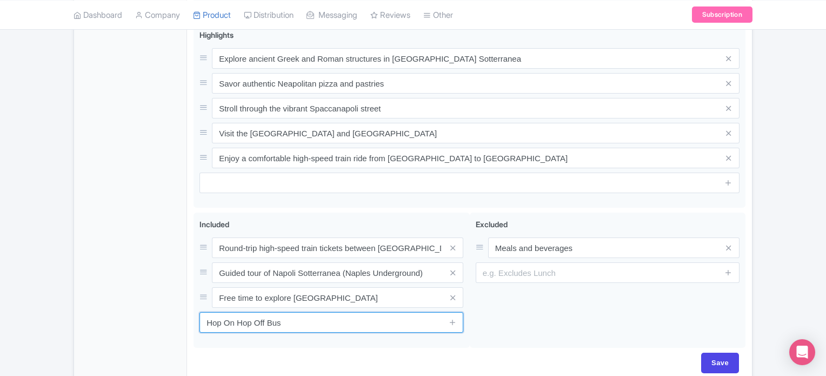
type input "Hop On Hop Off Bus"
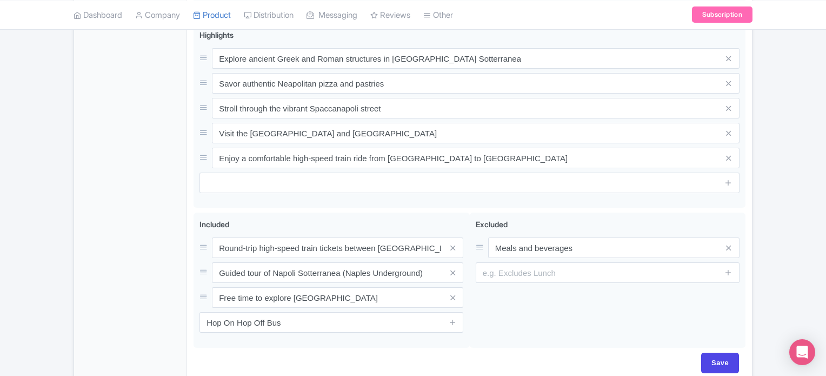
click at [434, 353] on div "Save" at bounding box center [469, 363] width 539 height 21
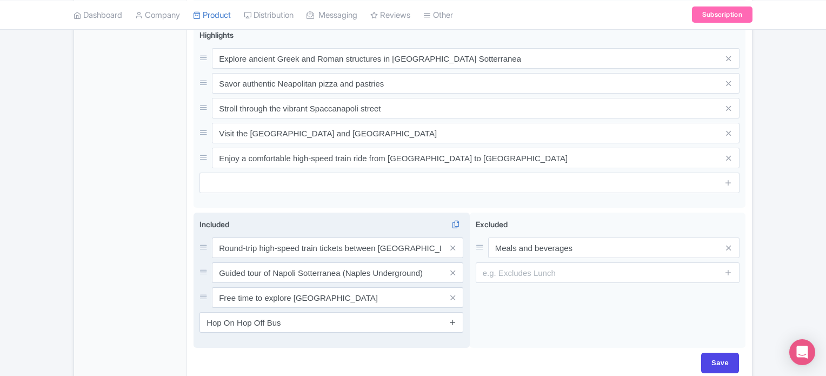
click at [454, 318] on icon at bounding box center [453, 322] width 8 height 8
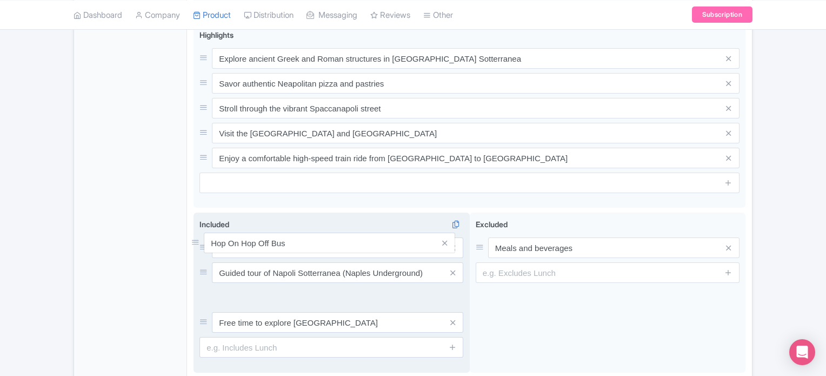
drag, startPoint x: 204, startPoint y: 305, endPoint x: 196, endPoint y: 240, distance: 65.9
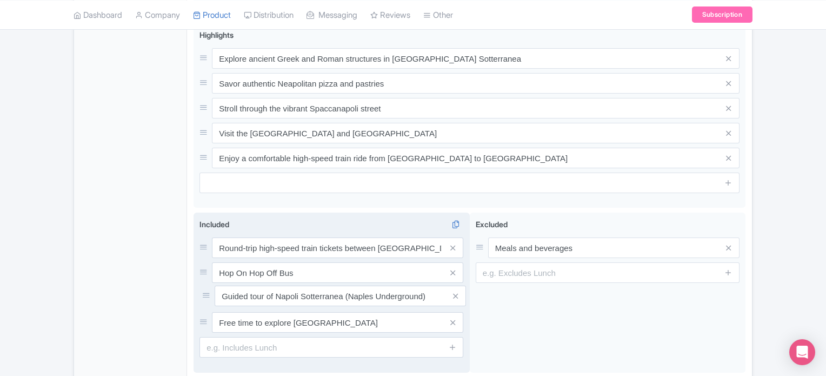
drag, startPoint x: 203, startPoint y: 255, endPoint x: 206, endPoint y: 293, distance: 37.4
type input "Saving..."
